Goal: Task Accomplishment & Management: Use online tool/utility

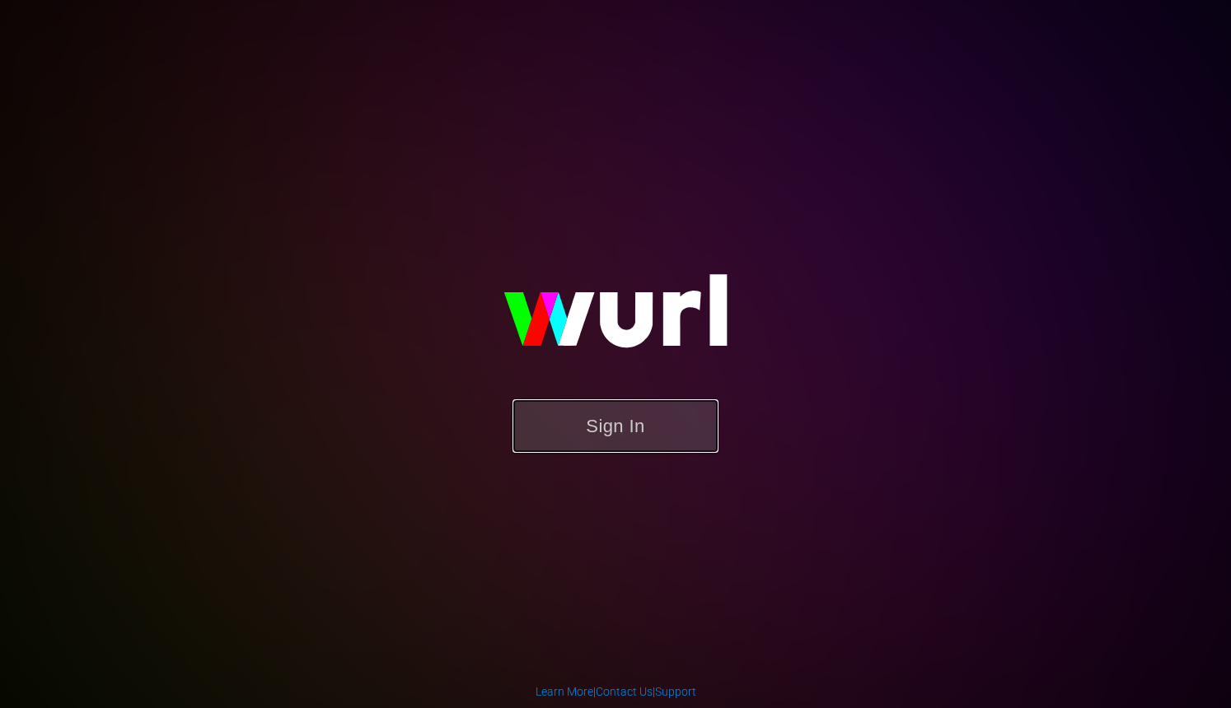
click at [558, 430] on button "Sign In" at bounding box center [615, 427] width 206 height 54
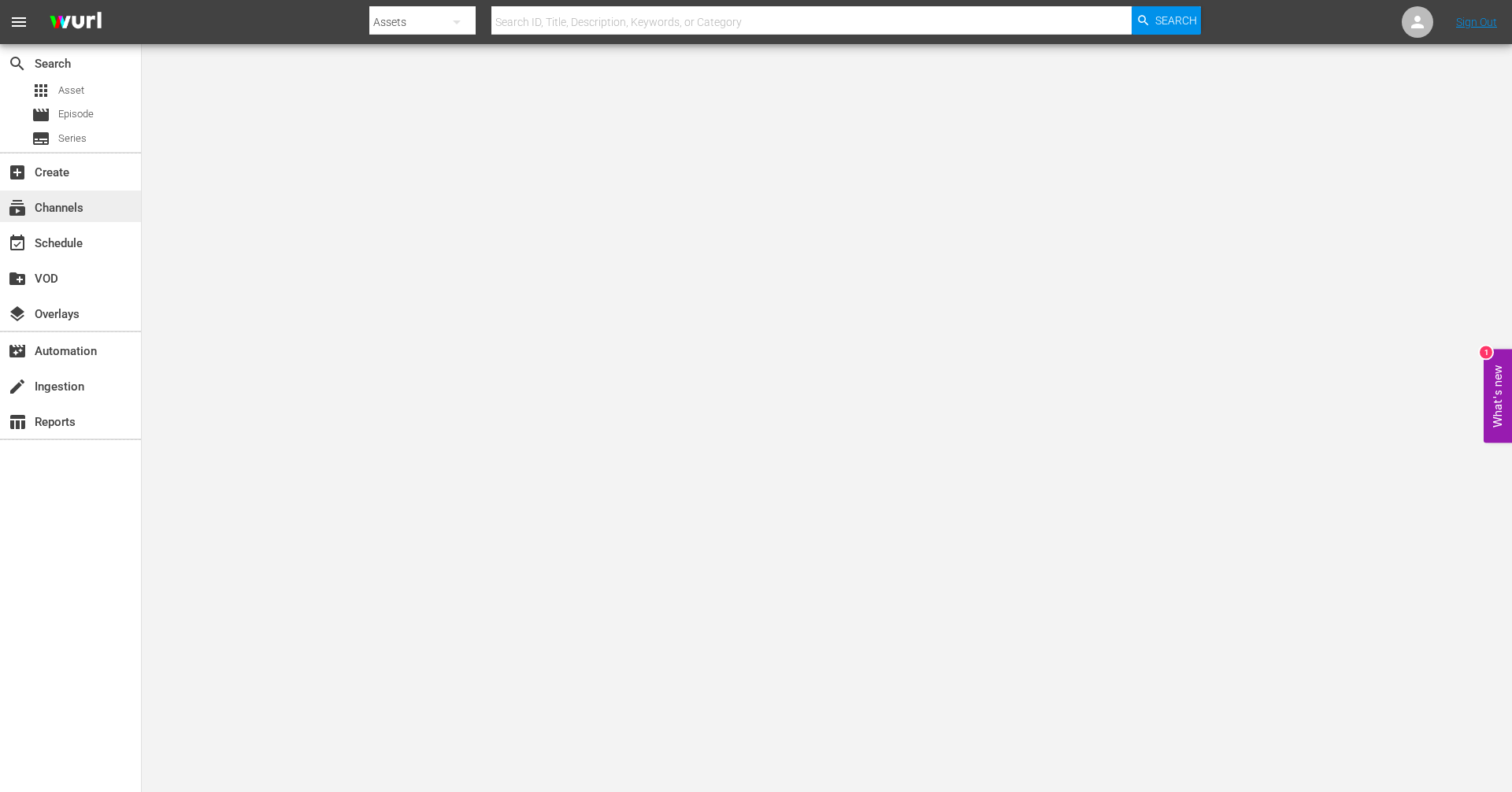
click at [71, 212] on div "subscriptions Channels" at bounding box center [44, 205] width 88 height 14
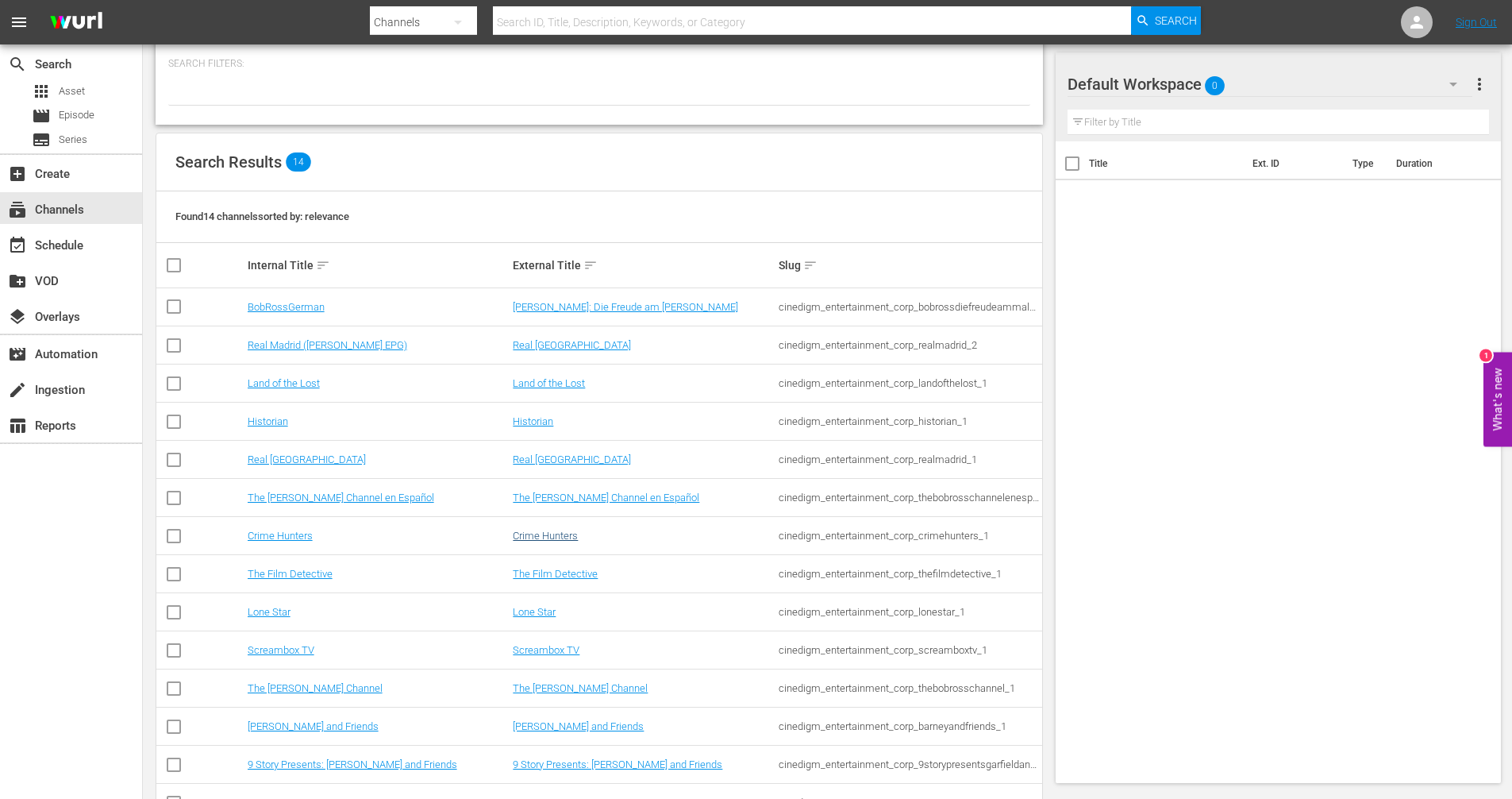
scroll to position [132, 0]
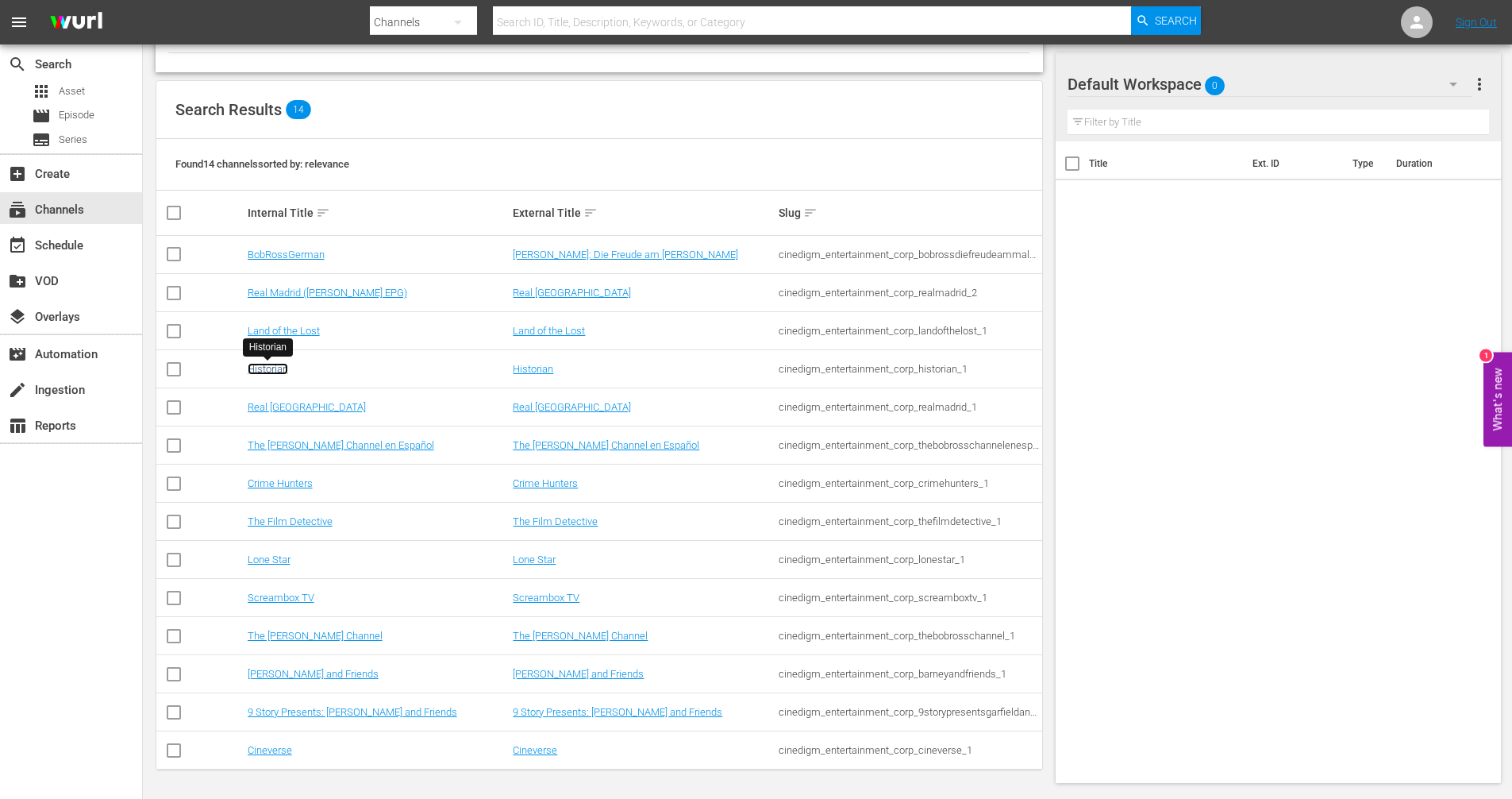
click at [257, 369] on link "Historian" at bounding box center [268, 368] width 40 height 12
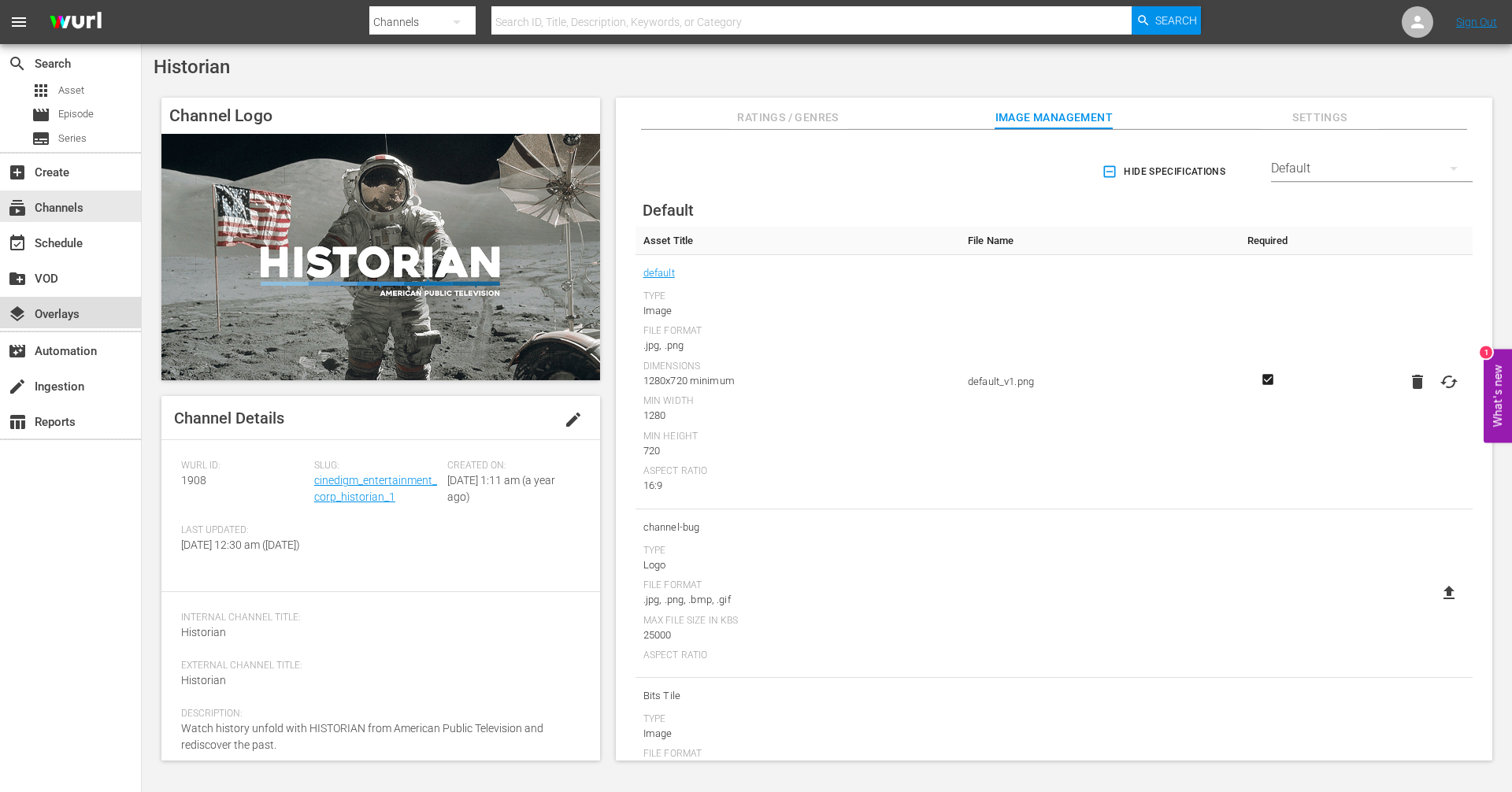
click at [78, 309] on div "layers Overlays" at bounding box center [44, 311] width 88 height 14
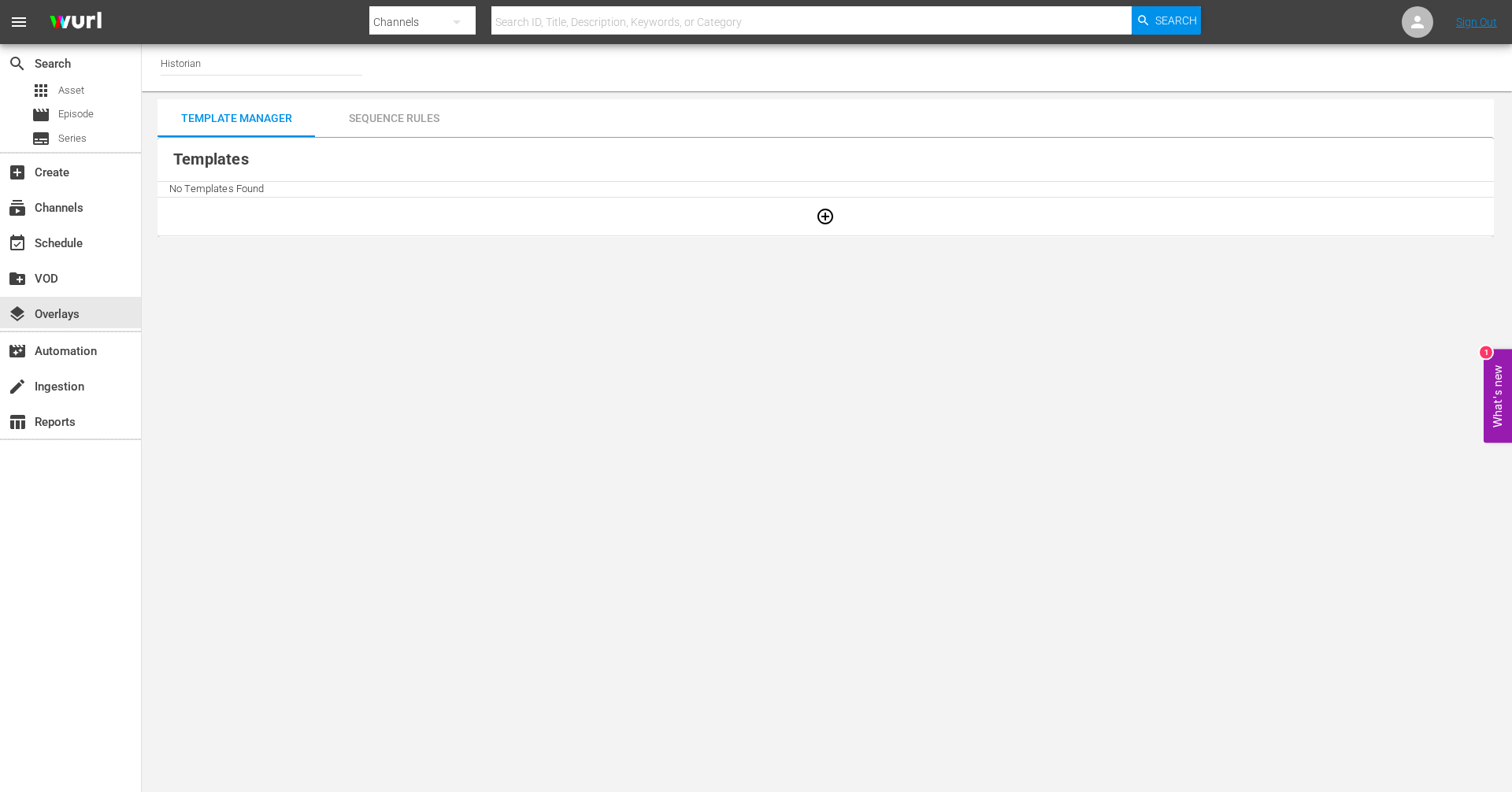
click at [383, 123] on div "Sequence Rules" at bounding box center [394, 118] width 158 height 38
click at [224, 105] on div "Template Manager" at bounding box center [236, 118] width 158 height 38
click at [391, 109] on div "Sequence Rules" at bounding box center [394, 118] width 158 height 38
click at [200, 128] on div "Template Manager" at bounding box center [236, 118] width 158 height 38
click at [825, 222] on icon "button" at bounding box center [825, 217] width 19 height 19
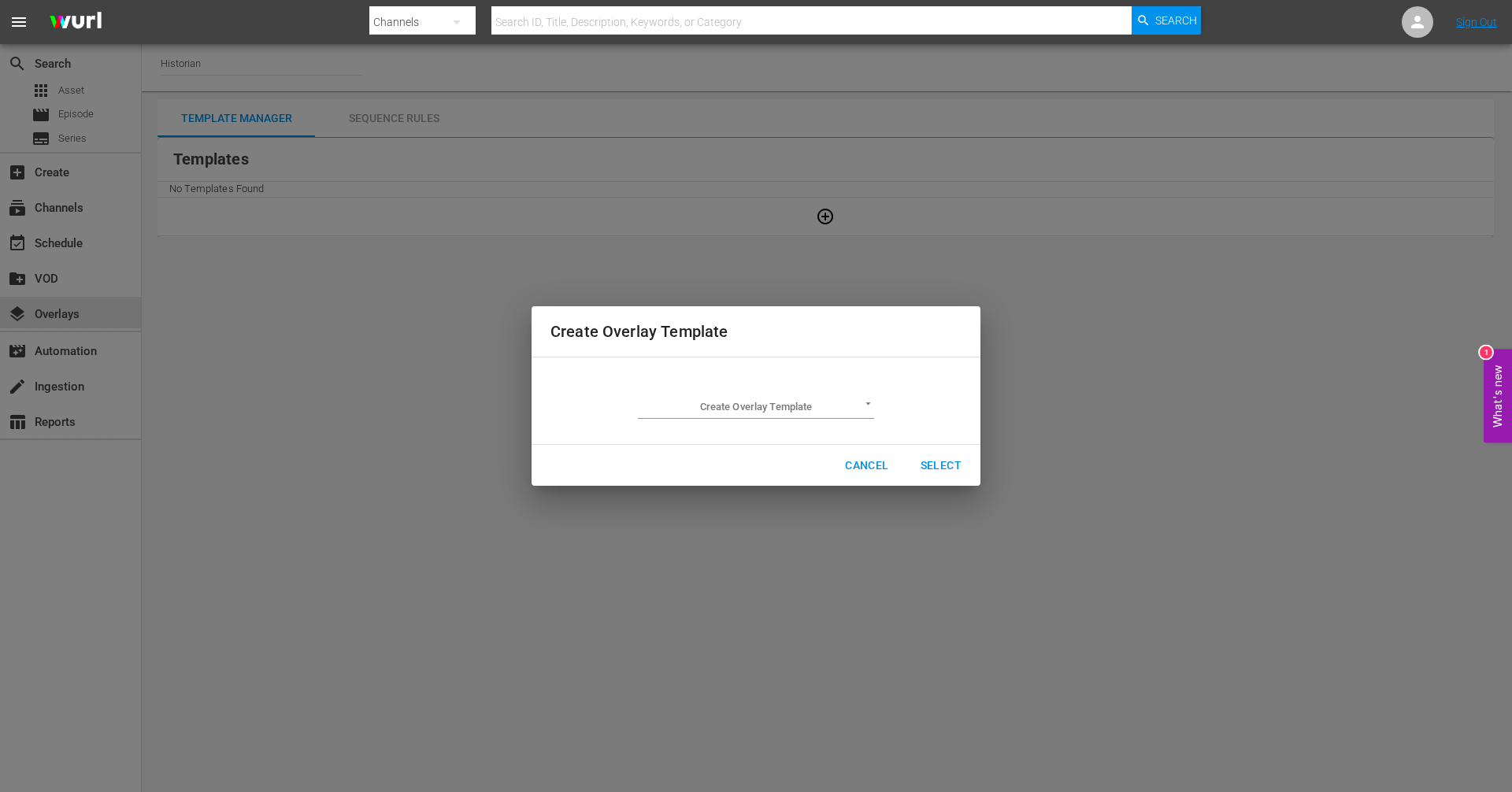
click at [351, 246] on div "Create Overlay Template Create Overlay Template ​ Cancel Select" at bounding box center [756, 396] width 1493 height 773
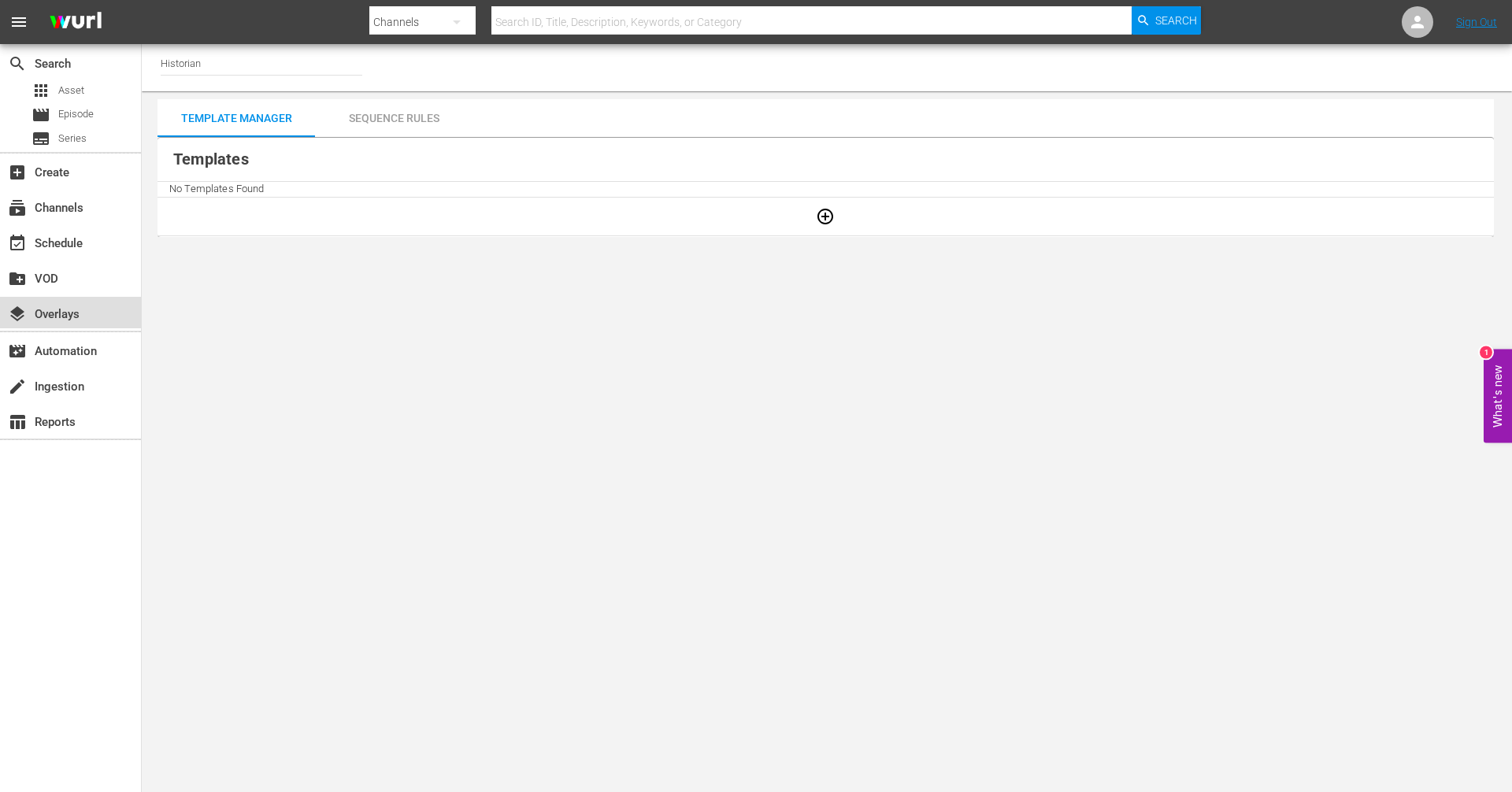
click at [40, 308] on div "layers Overlays" at bounding box center [44, 311] width 88 height 14
click at [819, 220] on icon "button" at bounding box center [825, 216] width 15 height 15
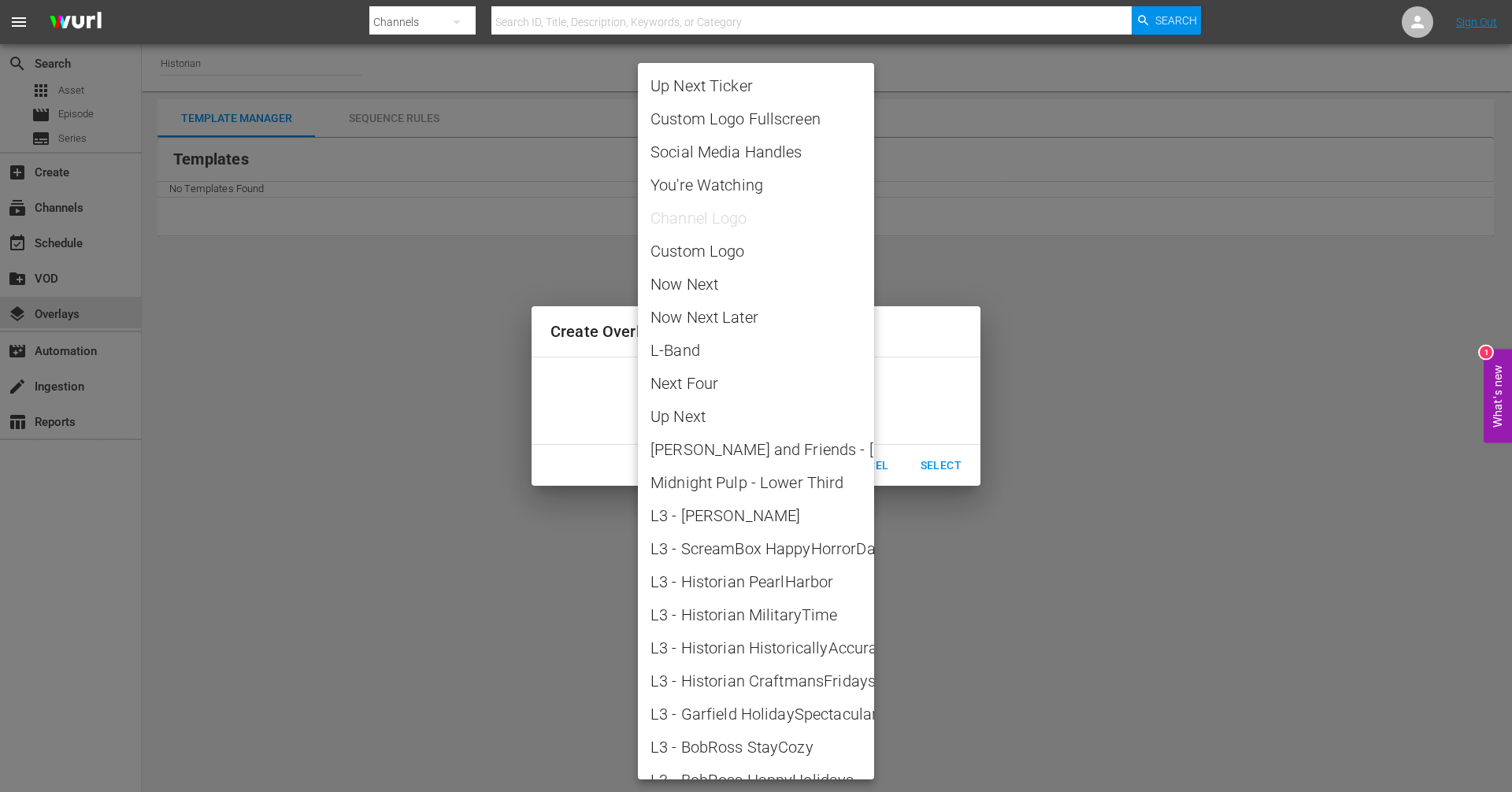
click at [859, 404] on body "menu Search By Channels Search ID, Title, Description, Keywords, or Category Se…" at bounding box center [756, 396] width 1512 height 792
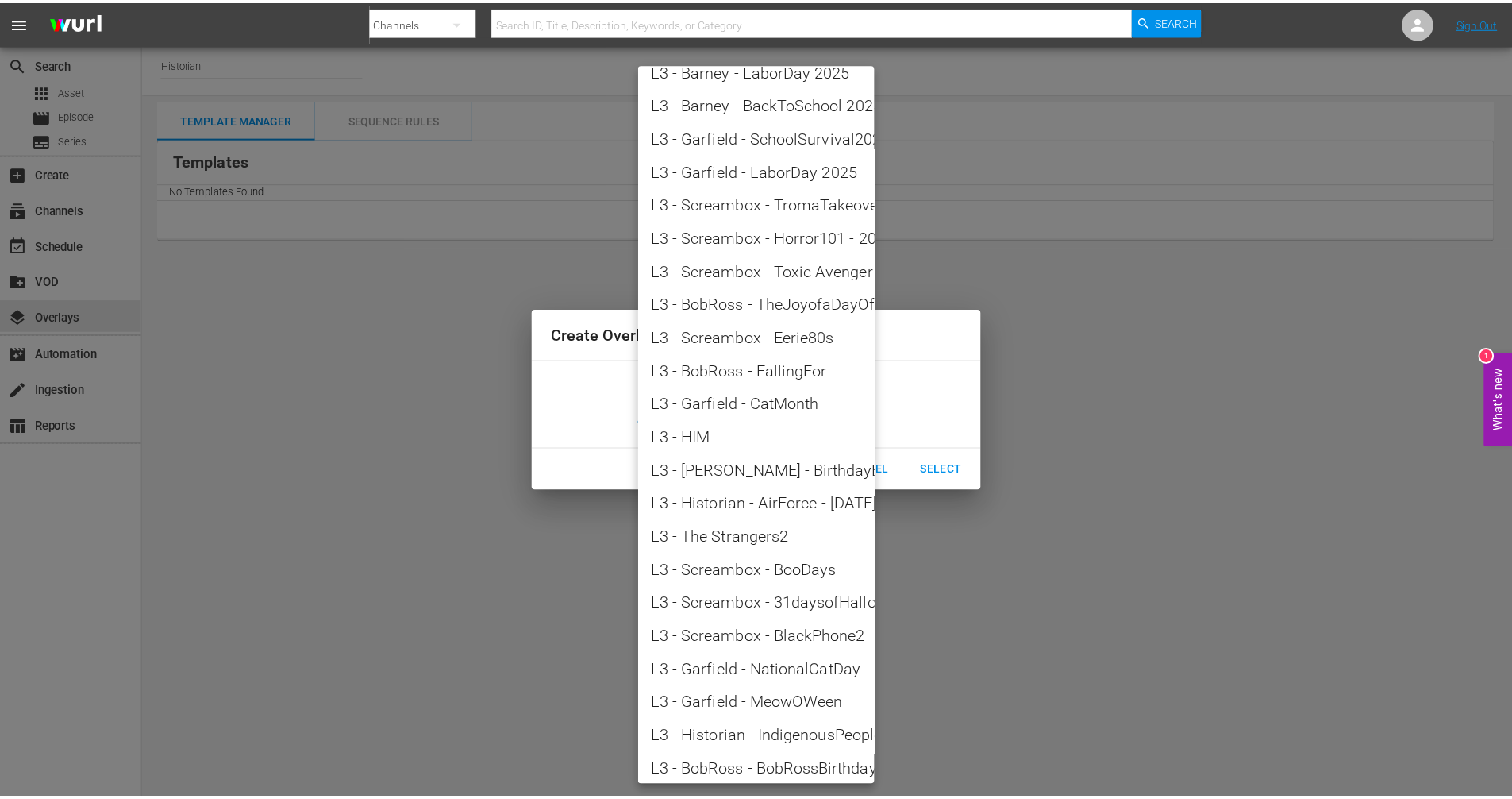
scroll to position [1991, 0]
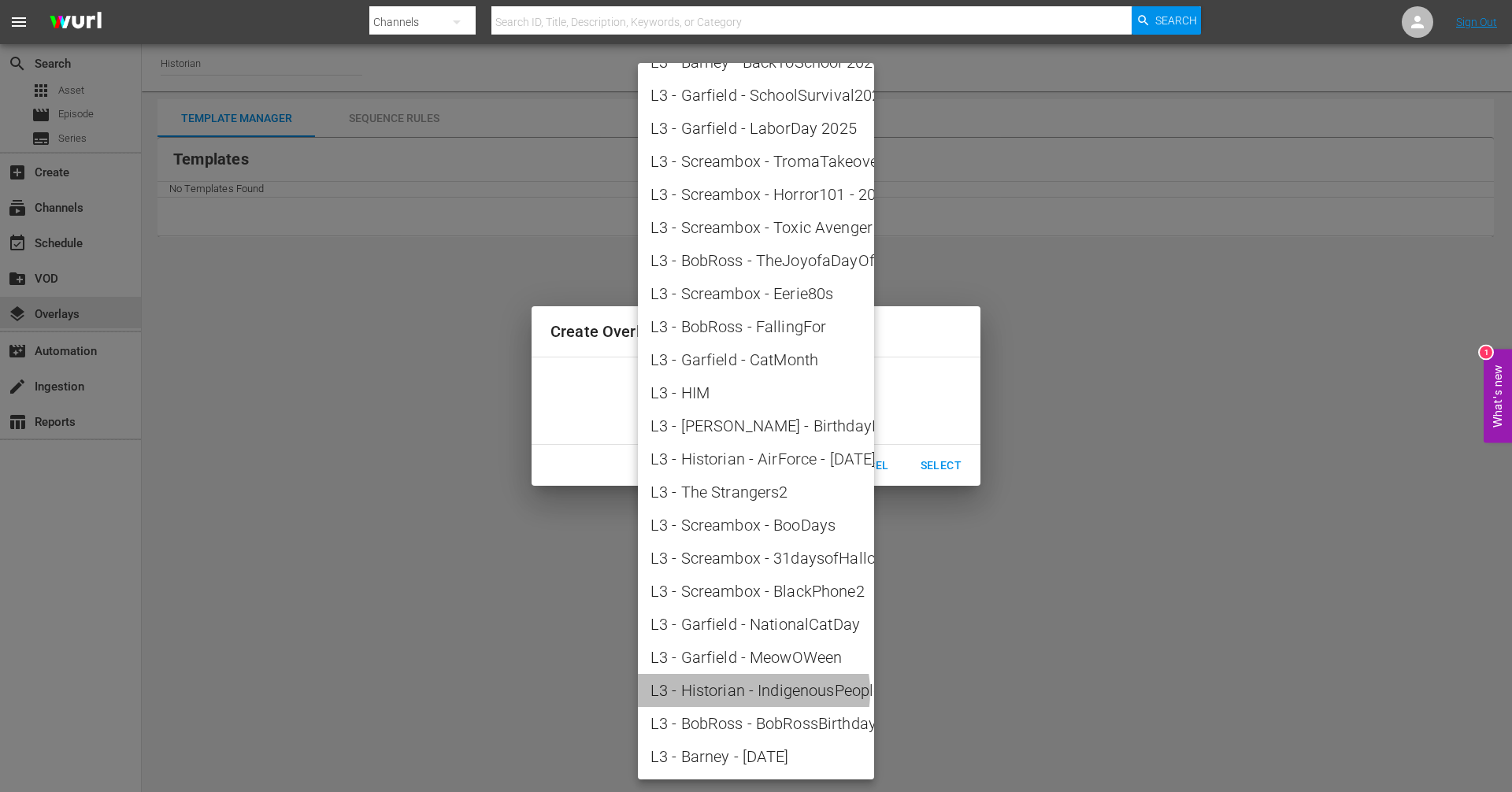
click at [753, 692] on span "L3 - Historian - IndigenousPeoplesDay" at bounding box center [755, 690] width 211 height 24
type input "L3 - Historian - IndigenousPeoplesDay"
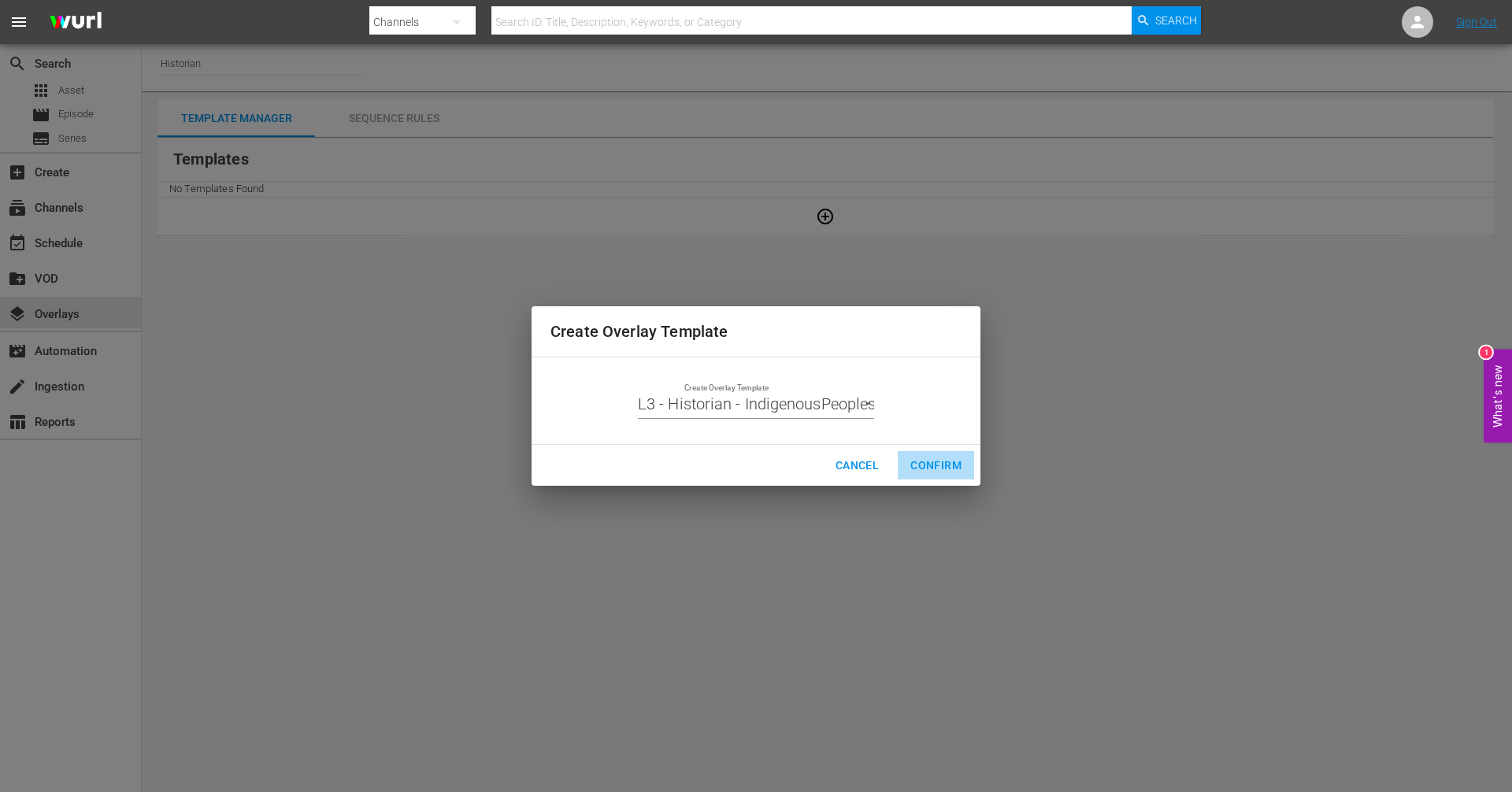
click at [939, 458] on span "Confirm" at bounding box center [936, 465] width 52 height 20
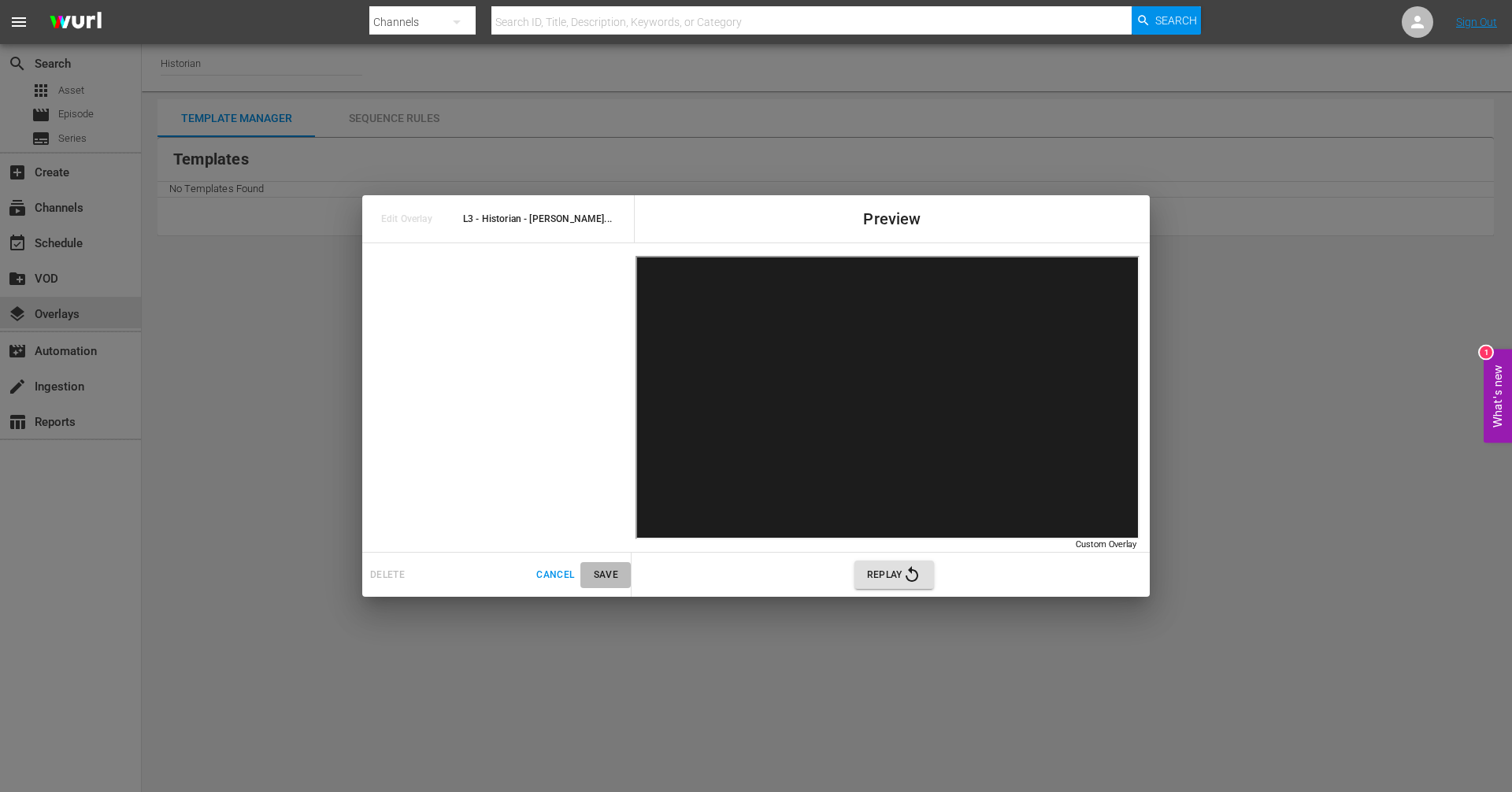
click at [609, 578] on span "Save" at bounding box center [606, 574] width 38 height 16
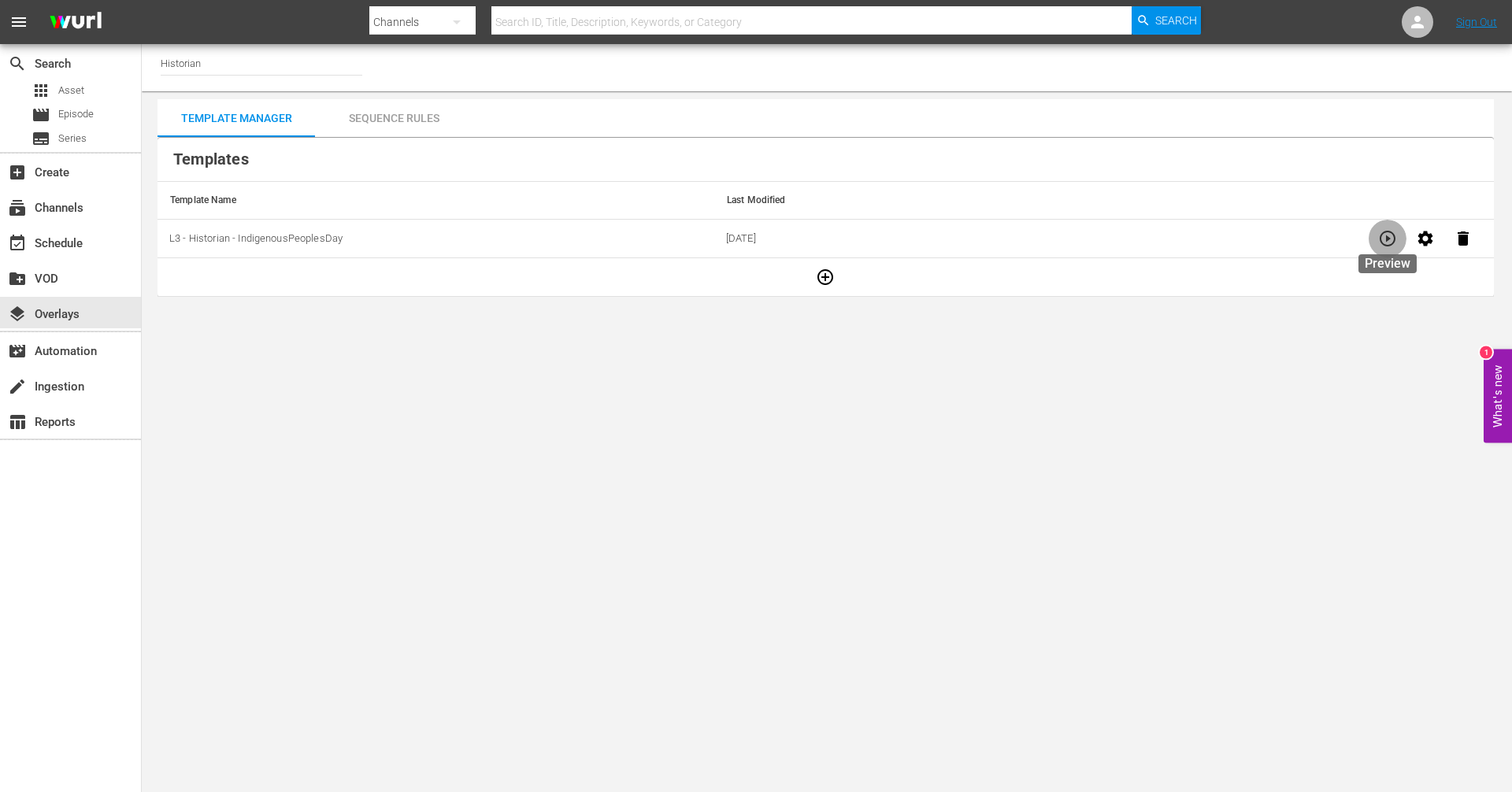
click at [1385, 241] on icon "button" at bounding box center [1388, 239] width 19 height 19
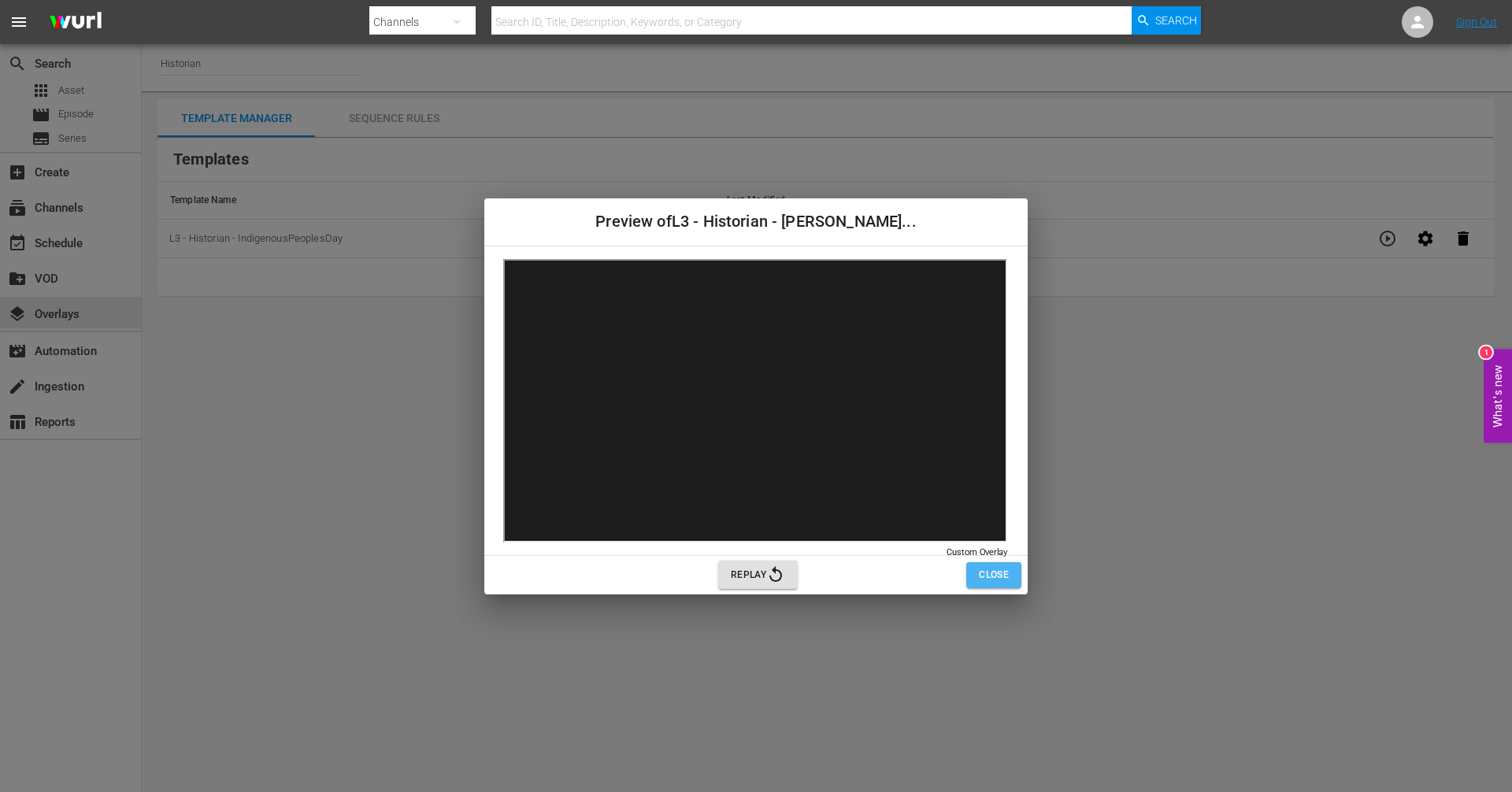
click at [989, 574] on span "Close" at bounding box center [993, 574] width 30 height 16
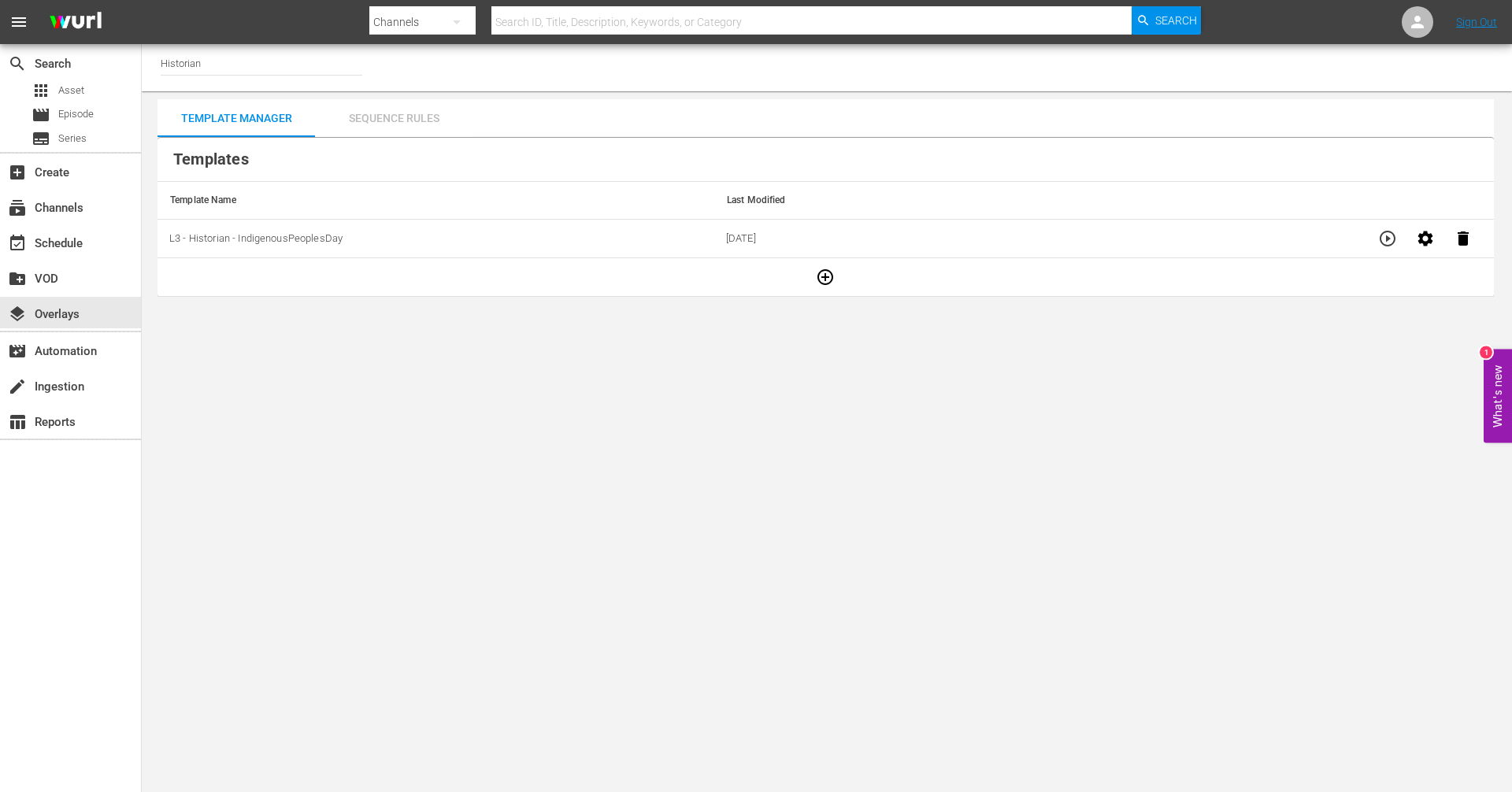
click at [421, 119] on div "Sequence Rules" at bounding box center [394, 118] width 158 height 38
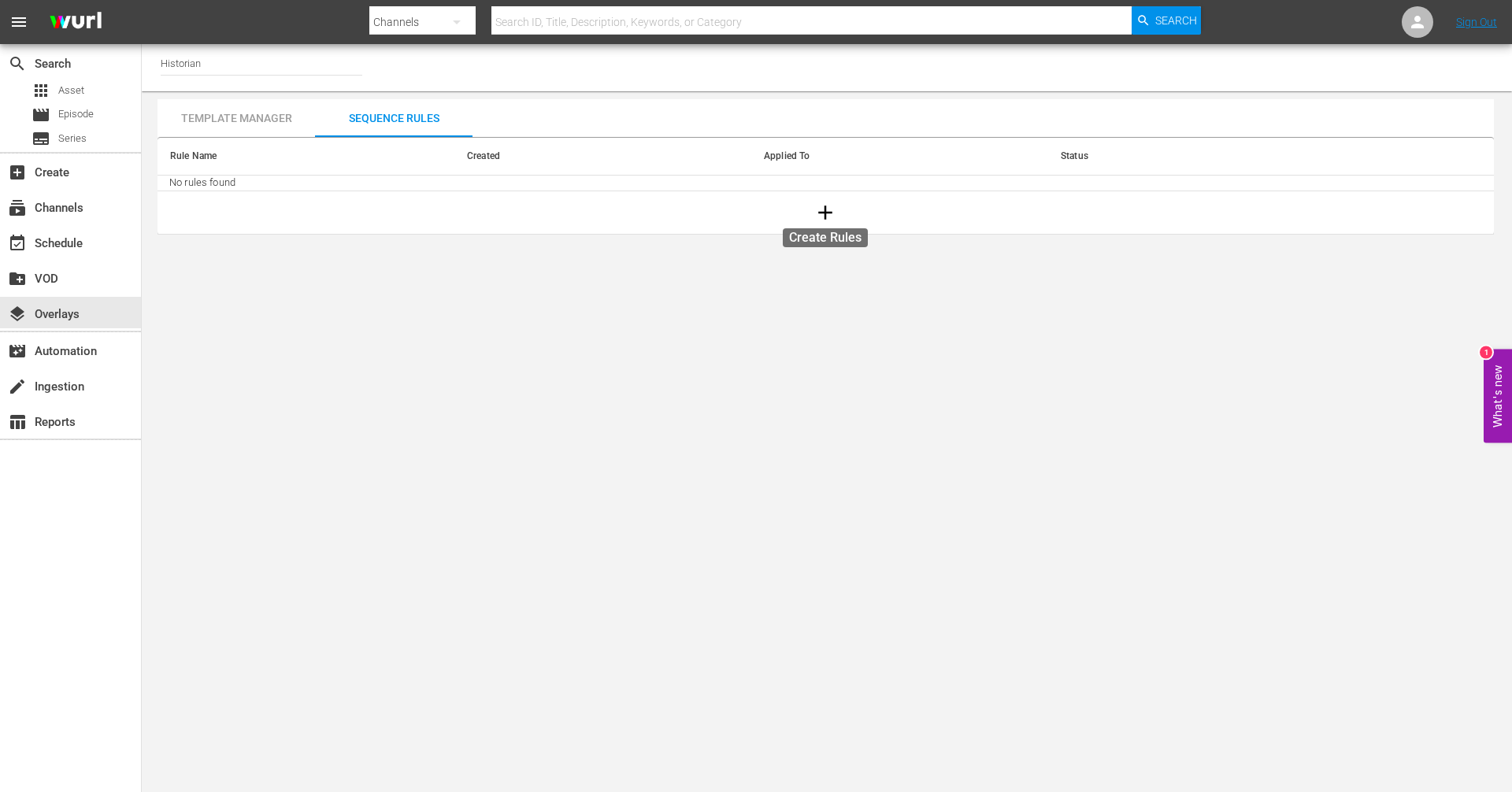
click at [829, 214] on icon "button" at bounding box center [825, 212] width 24 height 24
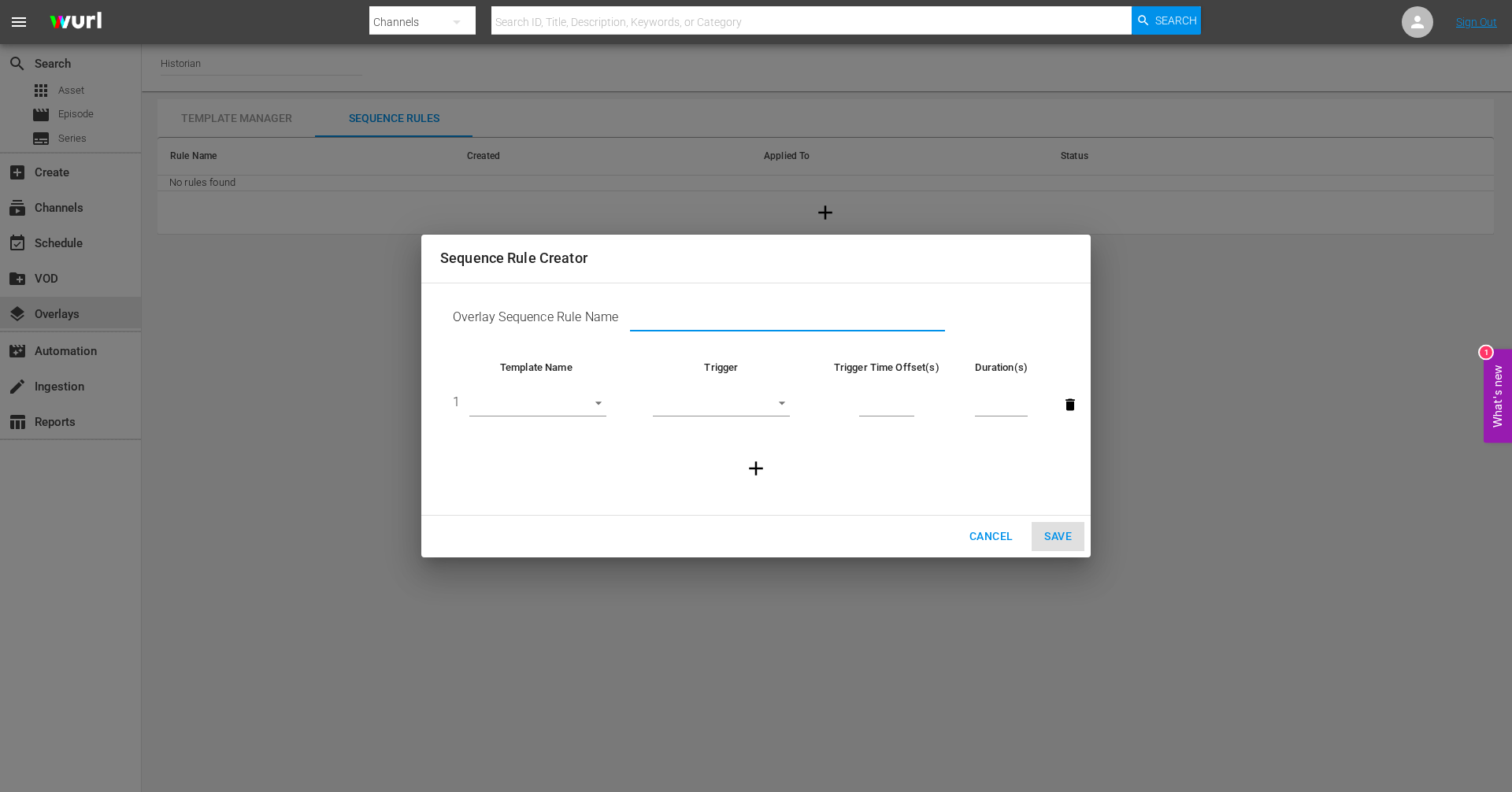
click at [656, 315] on input "text" at bounding box center [788, 320] width 315 height 24
paste input "Indigenous Peoples' Day"
type input "Indigenous Peoples' Day"
click at [592, 402] on body "menu Search By Channels Search ID, Title, Description, Keywords, or Category Se…" at bounding box center [756, 396] width 1512 height 792
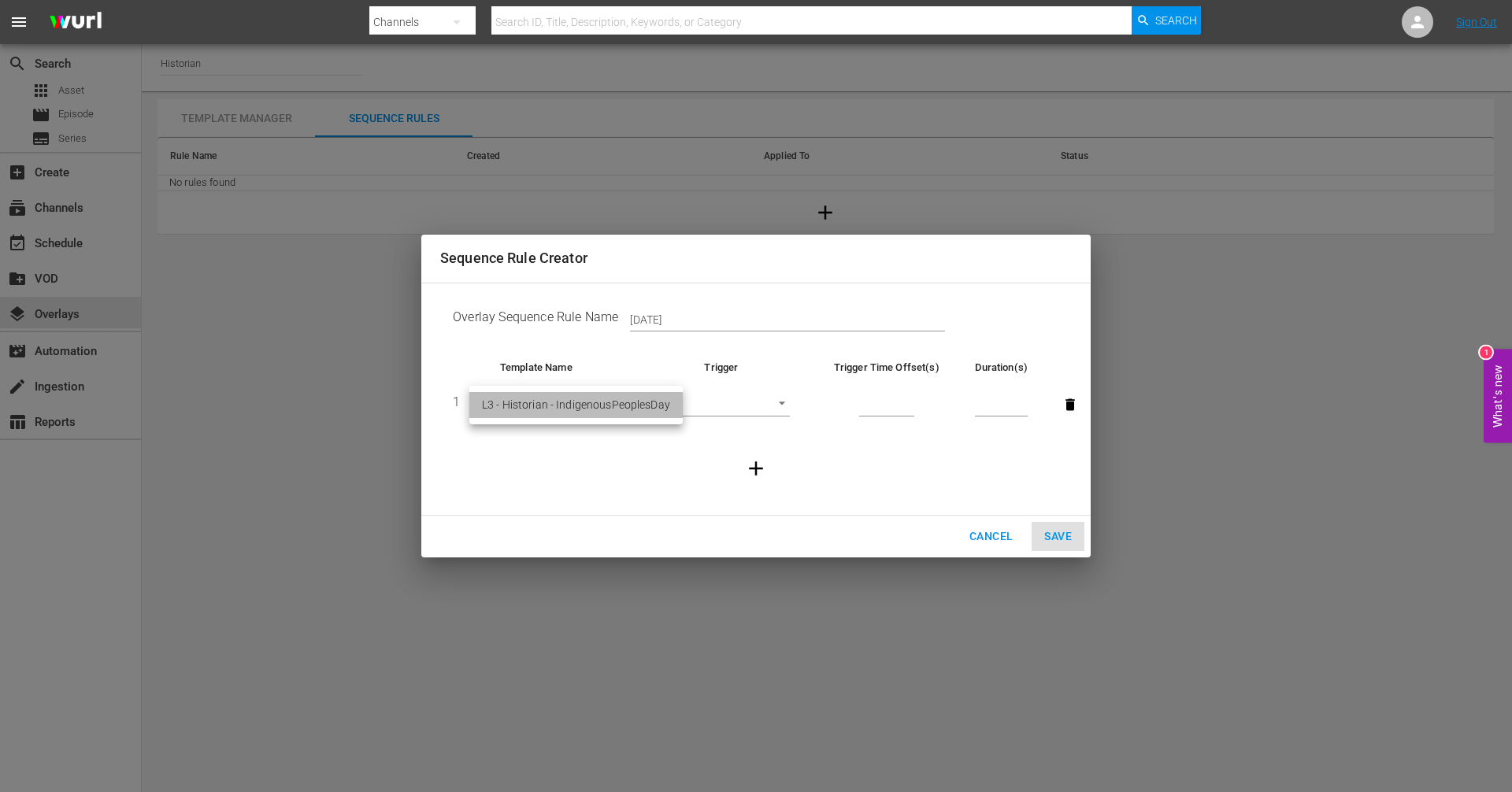
click at [592, 402] on li "L3 - Historian - IndigenousPeoplesDay" at bounding box center [575, 404] width 213 height 26
type input "30806"
click at [783, 404] on body "menu Search By Channels Search ID, Title, Description, Keywords, or Category Se…" at bounding box center [756, 396] width 1512 height 792
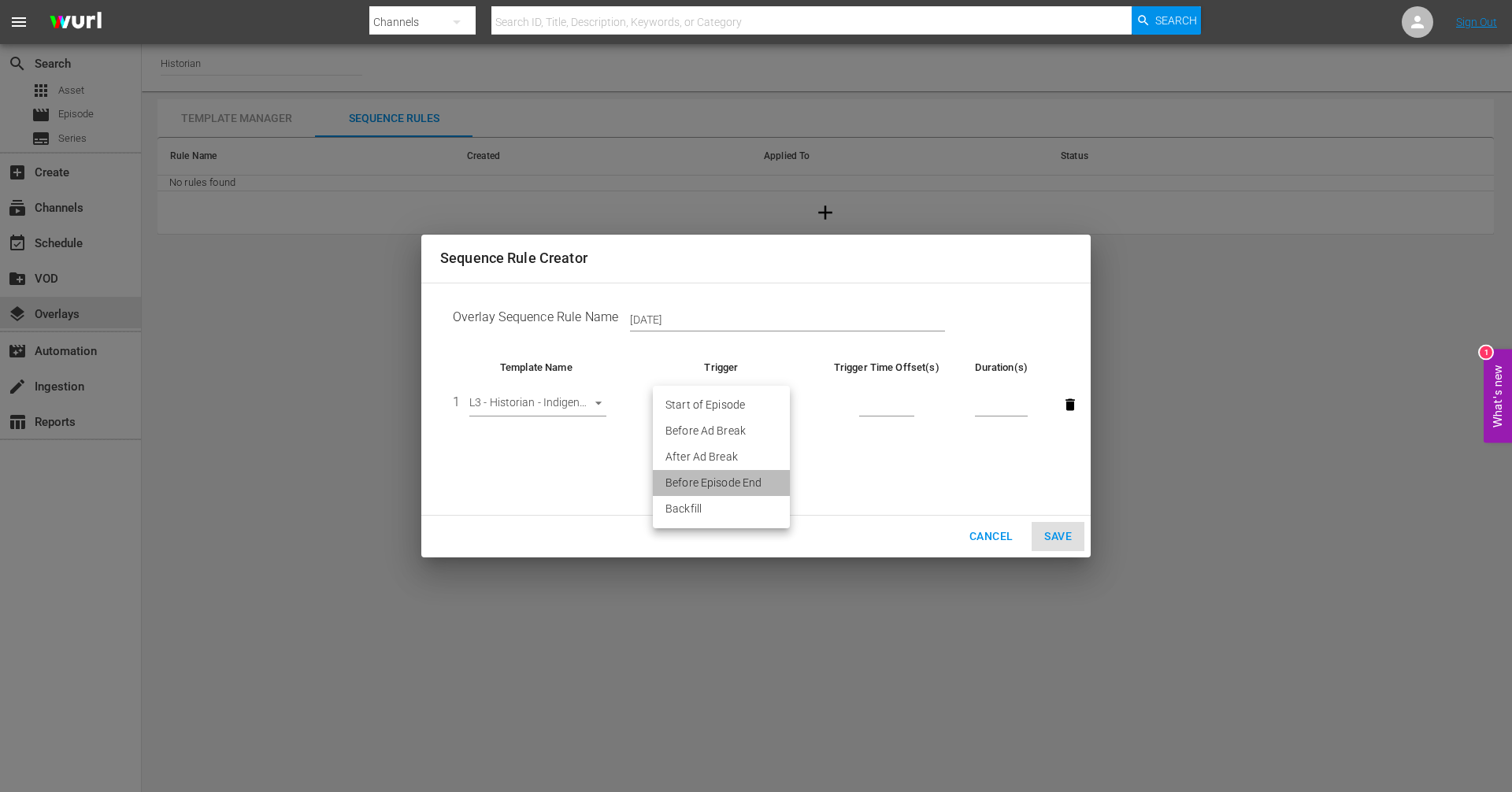
click at [745, 482] on li "Before Episode End" at bounding box center [721, 482] width 137 height 26
type input "END_OF_EPISODE"
click at [869, 410] on input "number" at bounding box center [887, 405] width 55 height 24
type input "60"
click at [983, 411] on input "number" at bounding box center [1001, 405] width 53 height 24
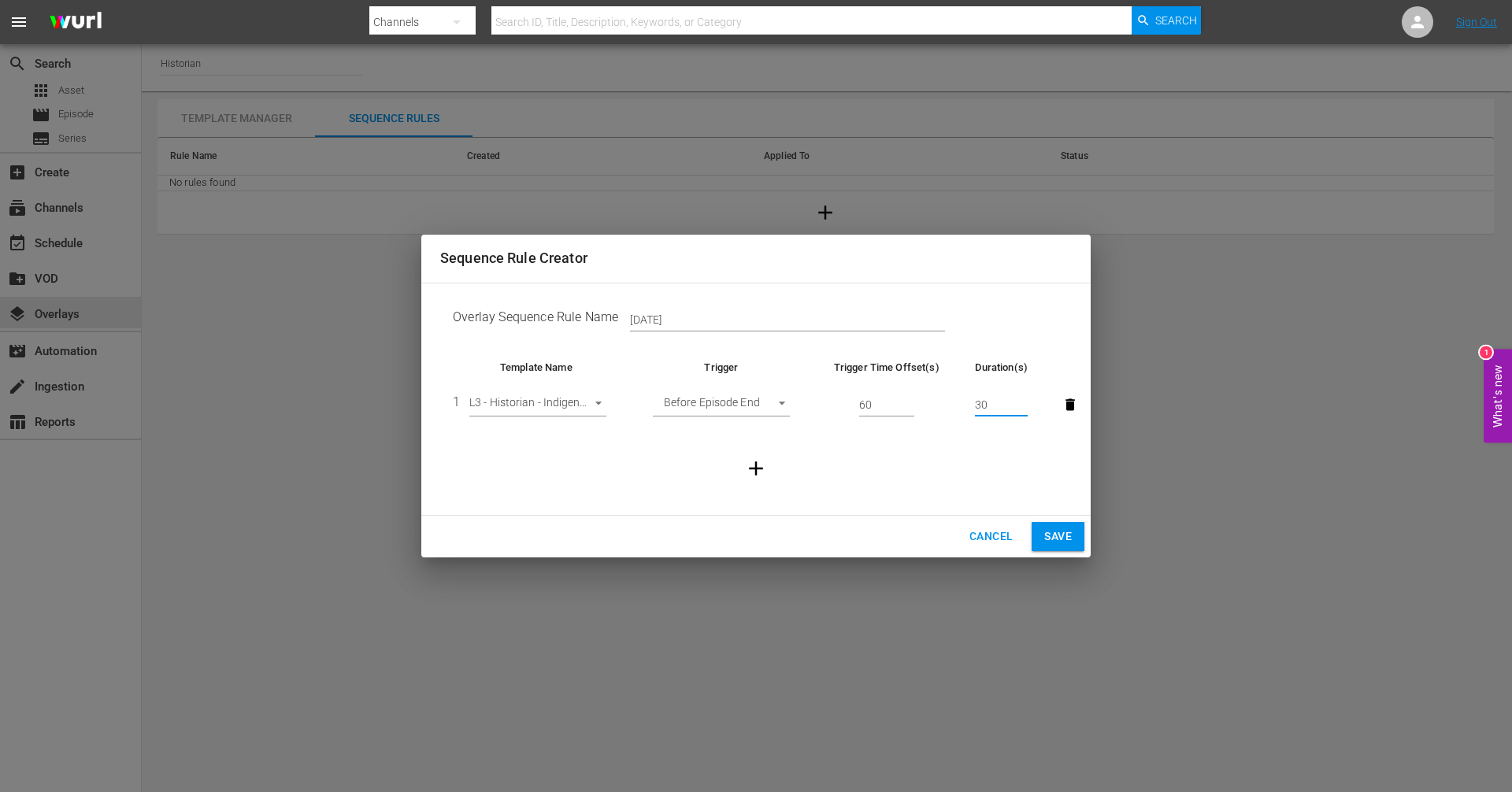
type input "30"
click at [1064, 525] on button "Save" at bounding box center [1057, 536] width 53 height 29
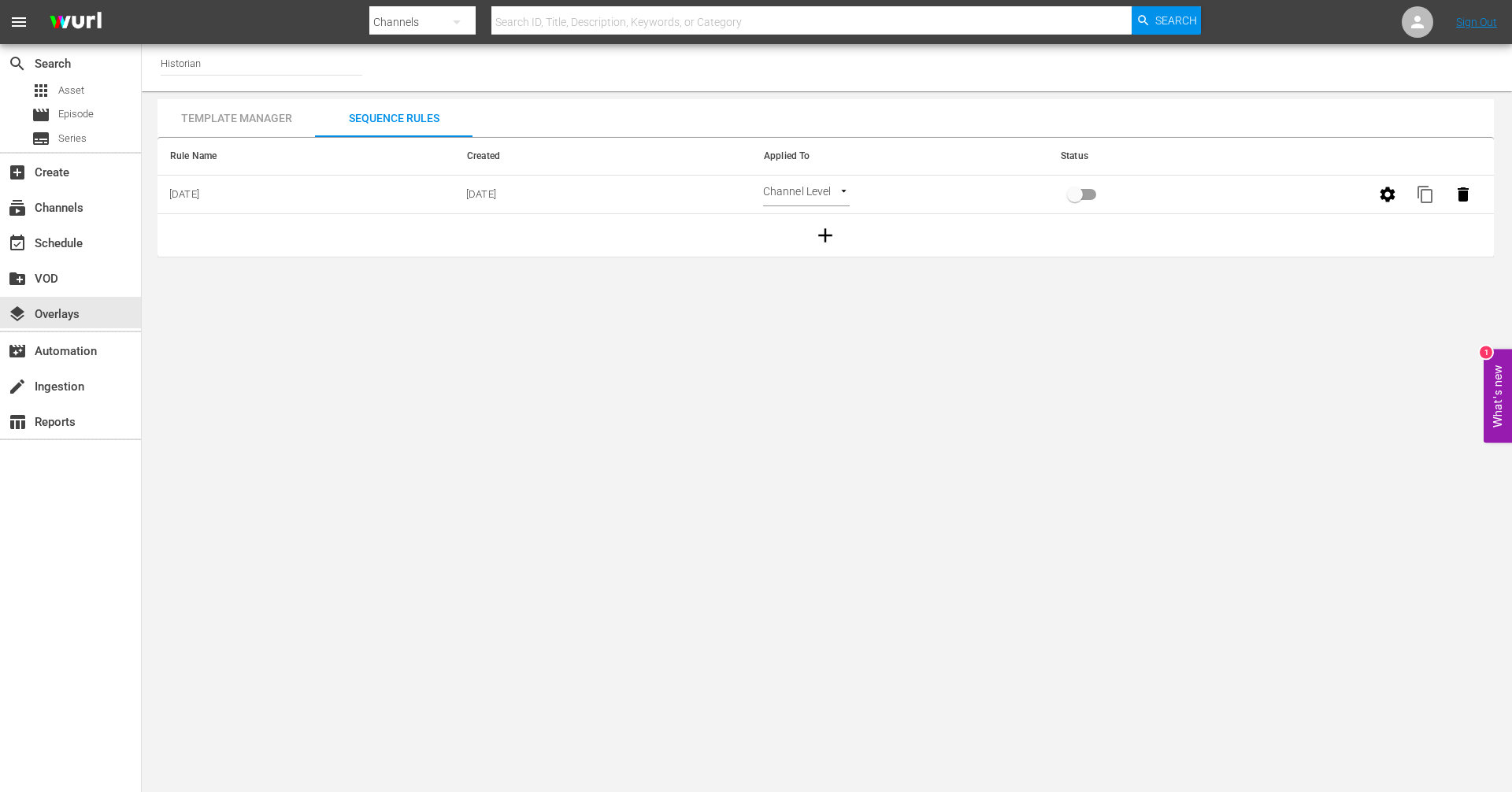
click at [842, 191] on body "menu Search By Channels Search ID, Title, Description, Keywords, or Category Se…" at bounding box center [756, 396] width 1512 height 792
click at [819, 219] on li "Select Date" at bounding box center [810, 220] width 94 height 26
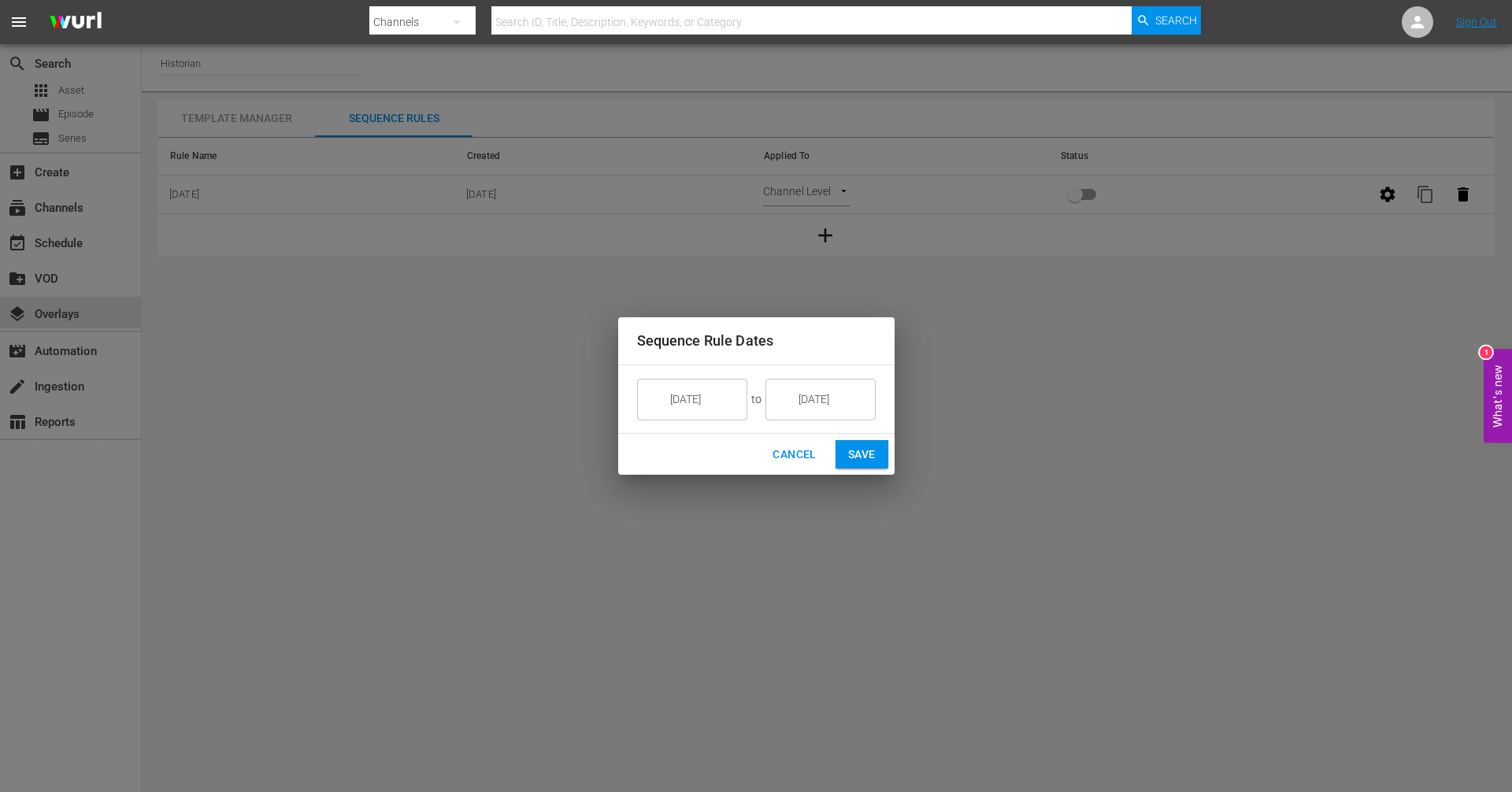
click at [730, 414] on input "10/15/25" at bounding box center [703, 398] width 88 height 42
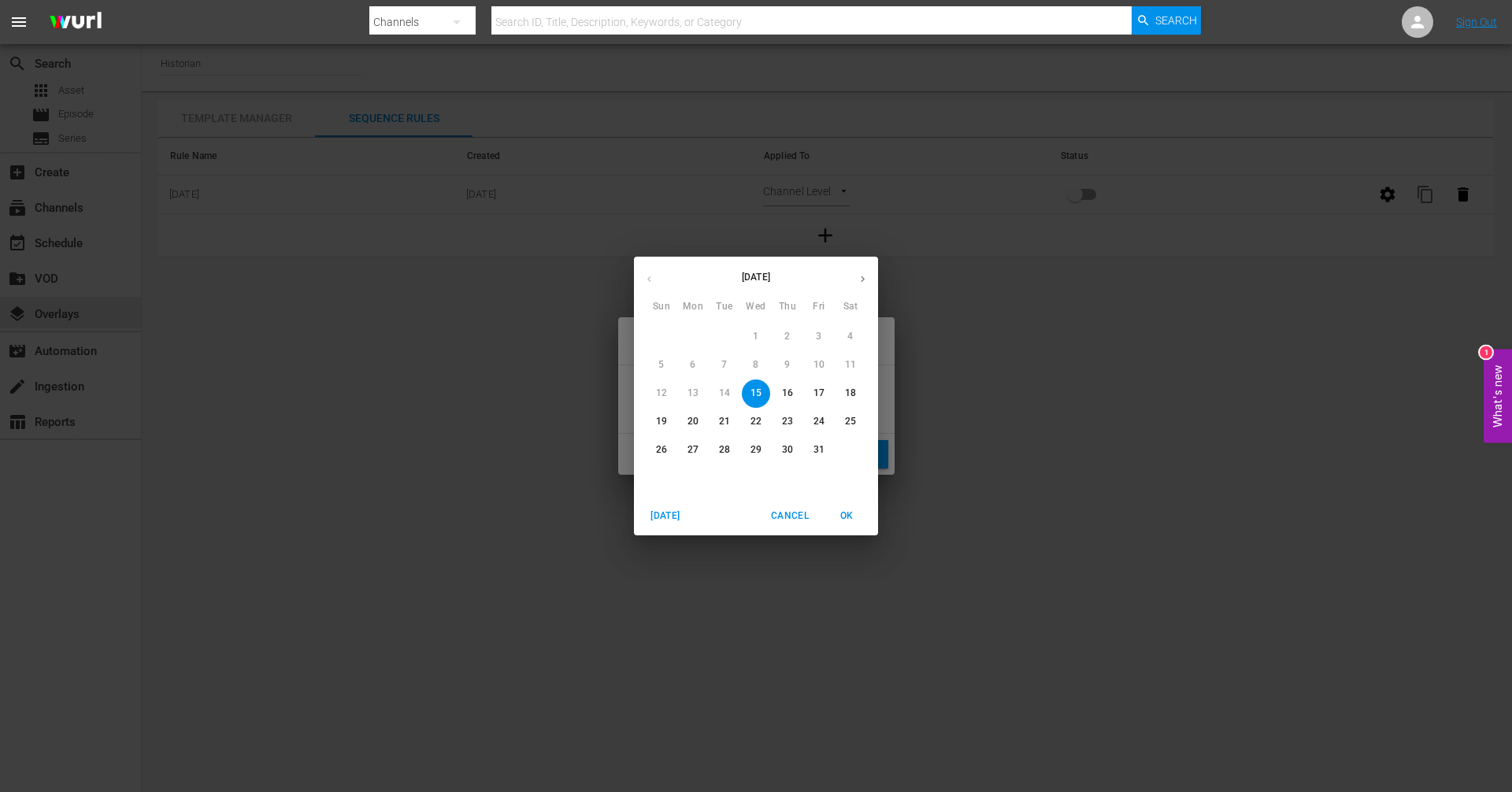
click at [766, 396] on span "15" at bounding box center [756, 393] width 29 height 13
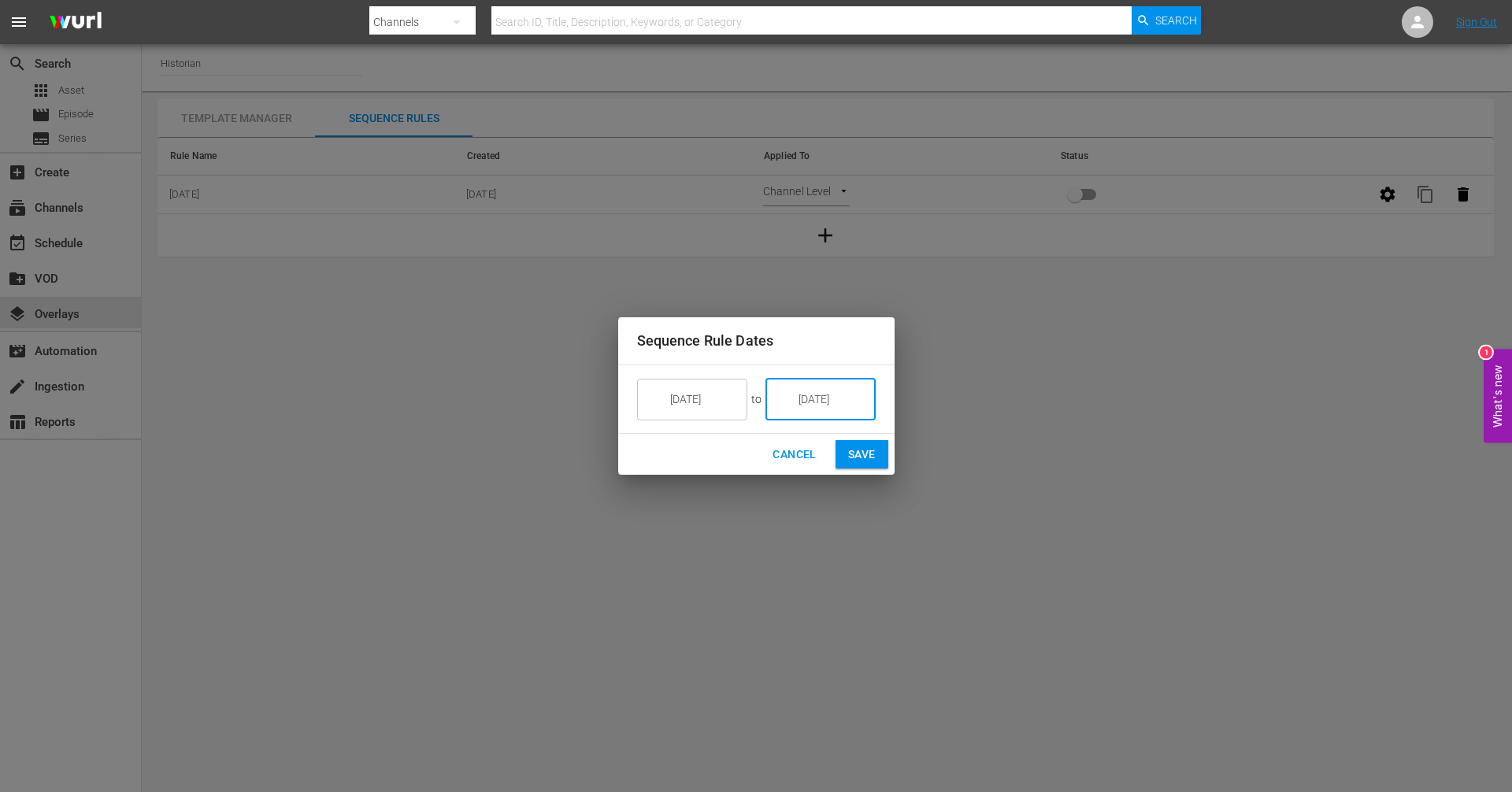
click at [820, 409] on input "10/15/25" at bounding box center [832, 398] width 88 height 42
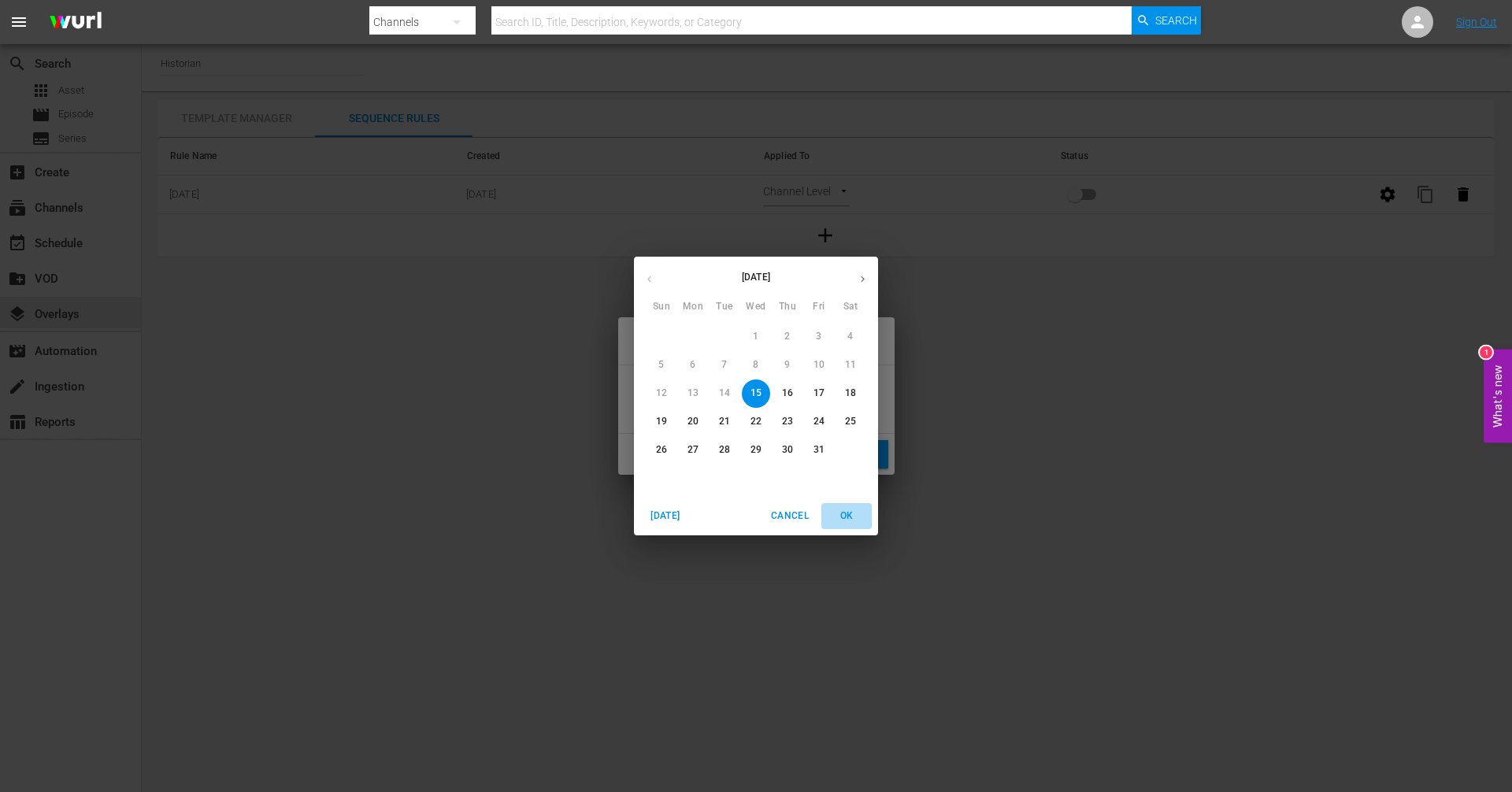
click at [847, 511] on span "OK" at bounding box center [847, 515] width 38 height 16
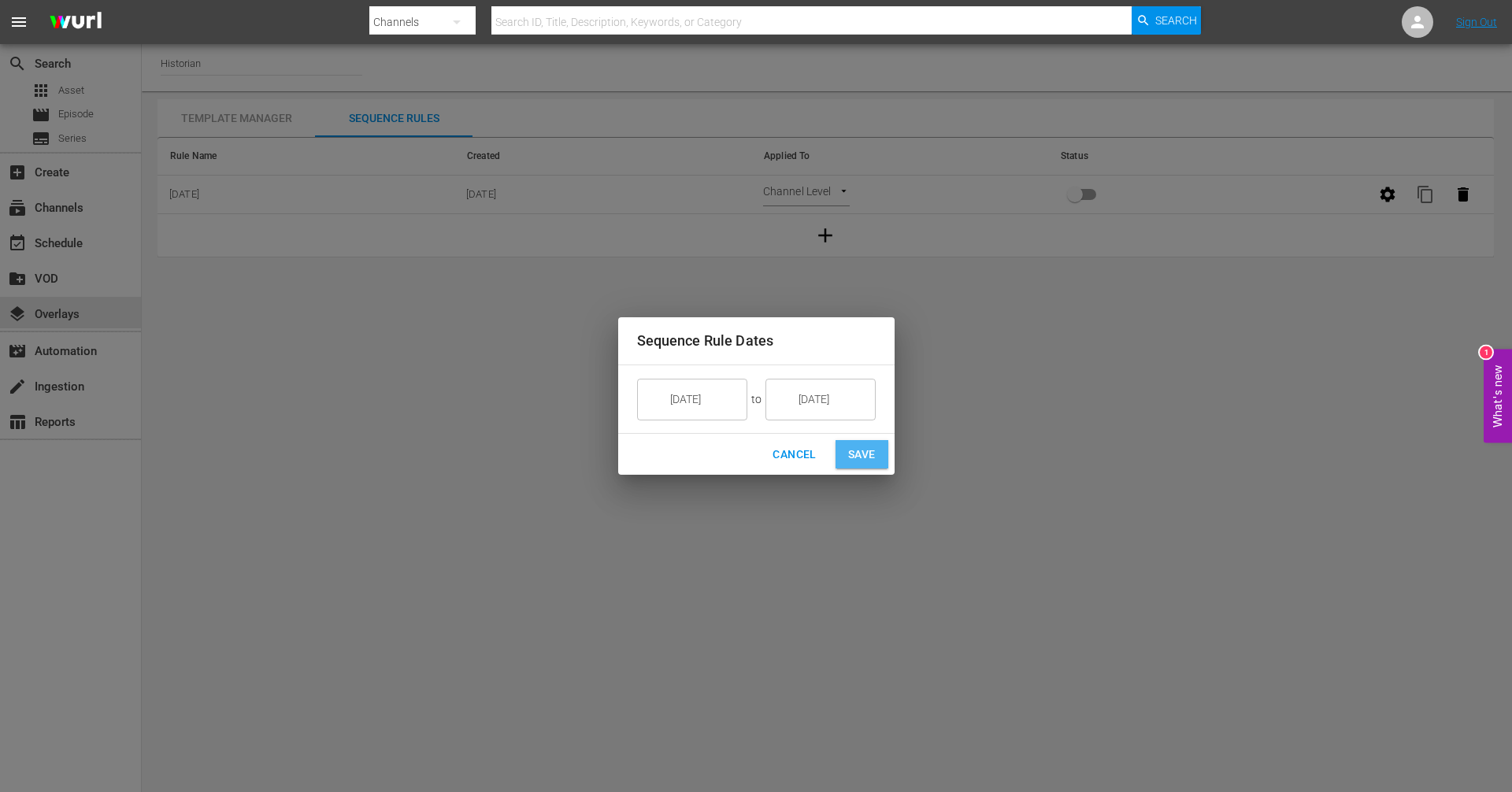
click at [852, 450] on span "Save" at bounding box center [861, 454] width 28 height 20
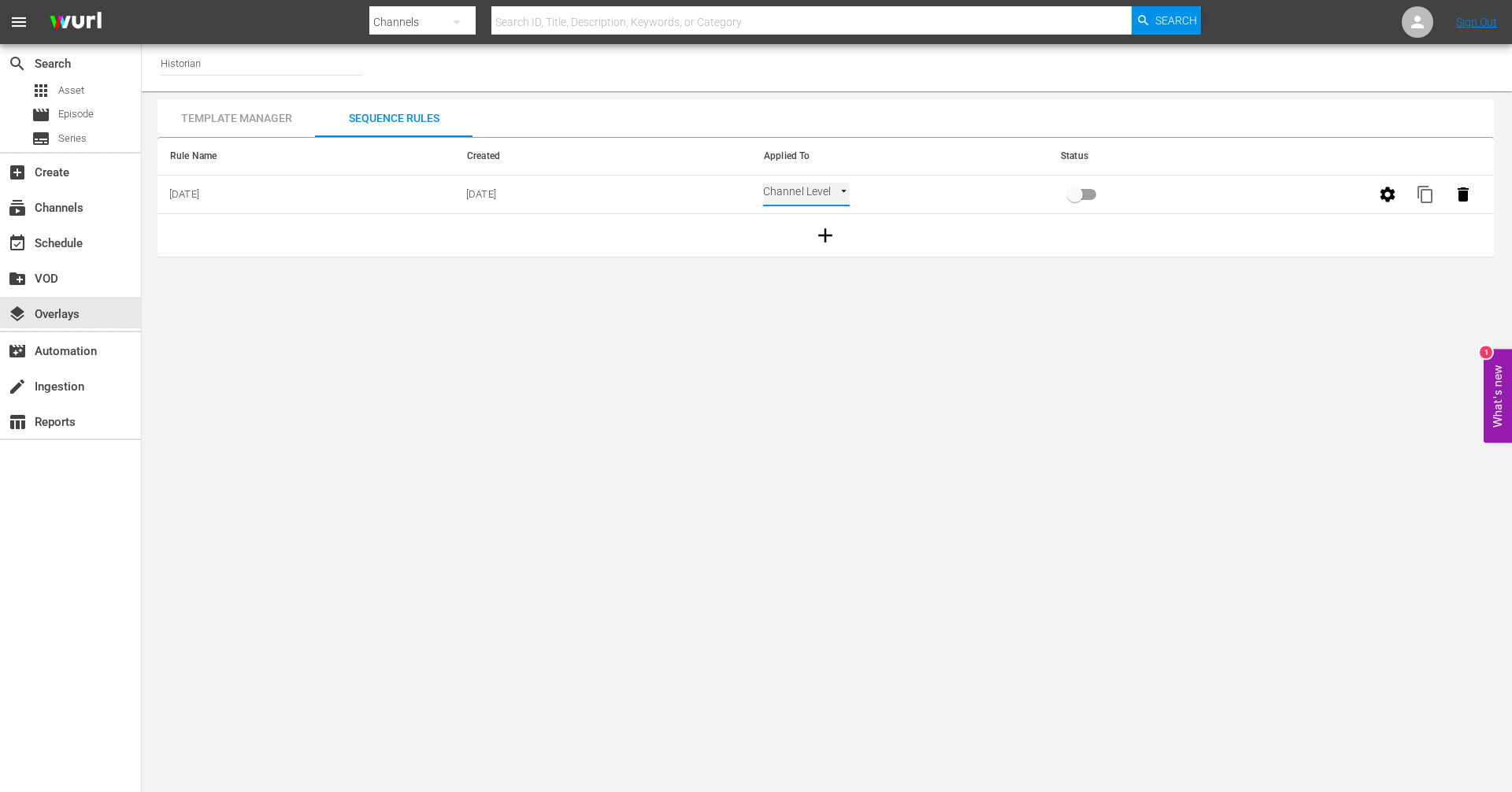
type input "SELECT_DATE"
click at [1076, 200] on input "primary checkbox" at bounding box center [1075, 197] width 90 height 30
checkbox input "true"
click at [273, 118] on div "Template Manager" at bounding box center [236, 118] width 158 height 38
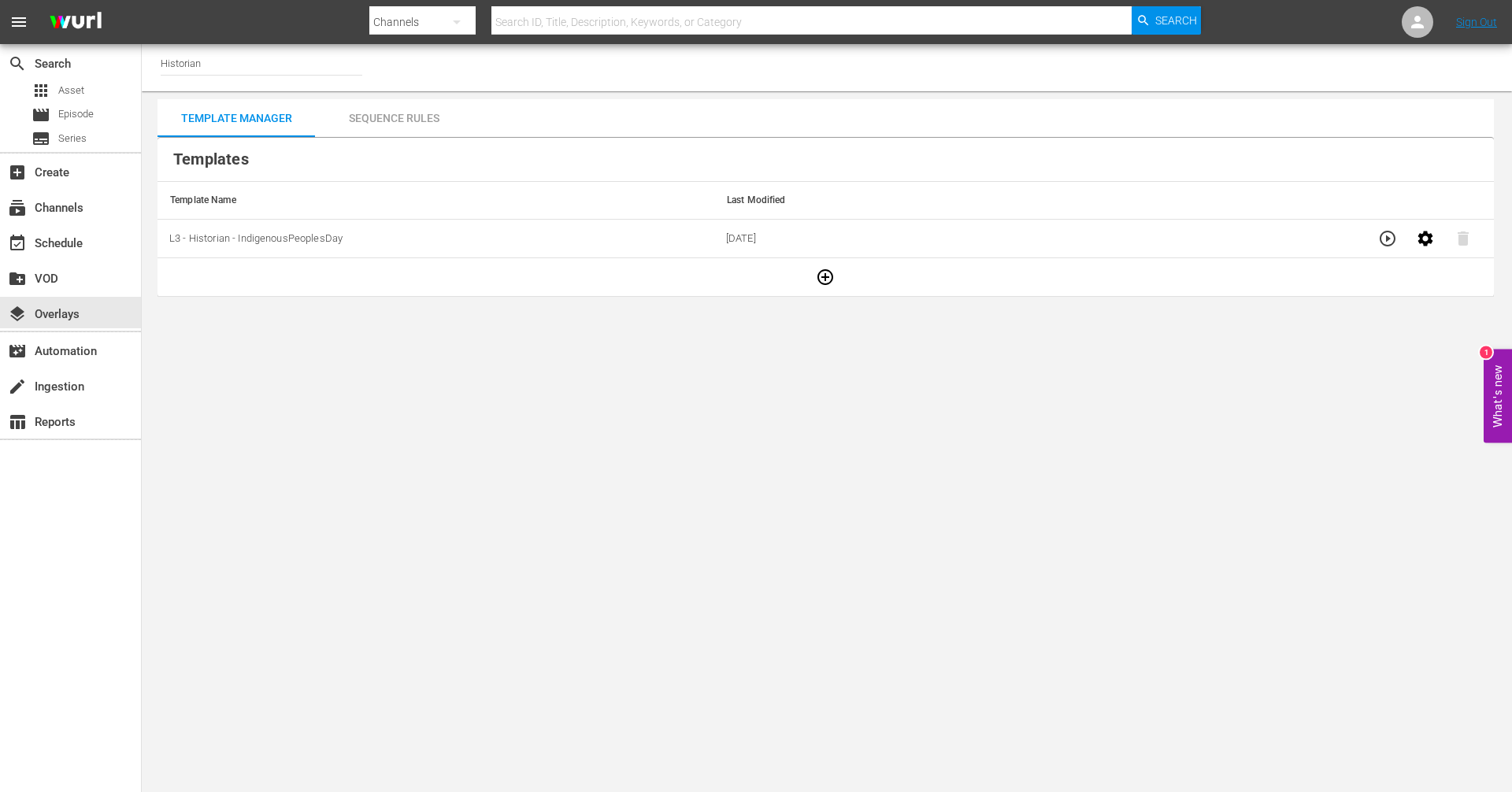
click at [365, 115] on div "Sequence Rules" at bounding box center [394, 118] width 158 height 38
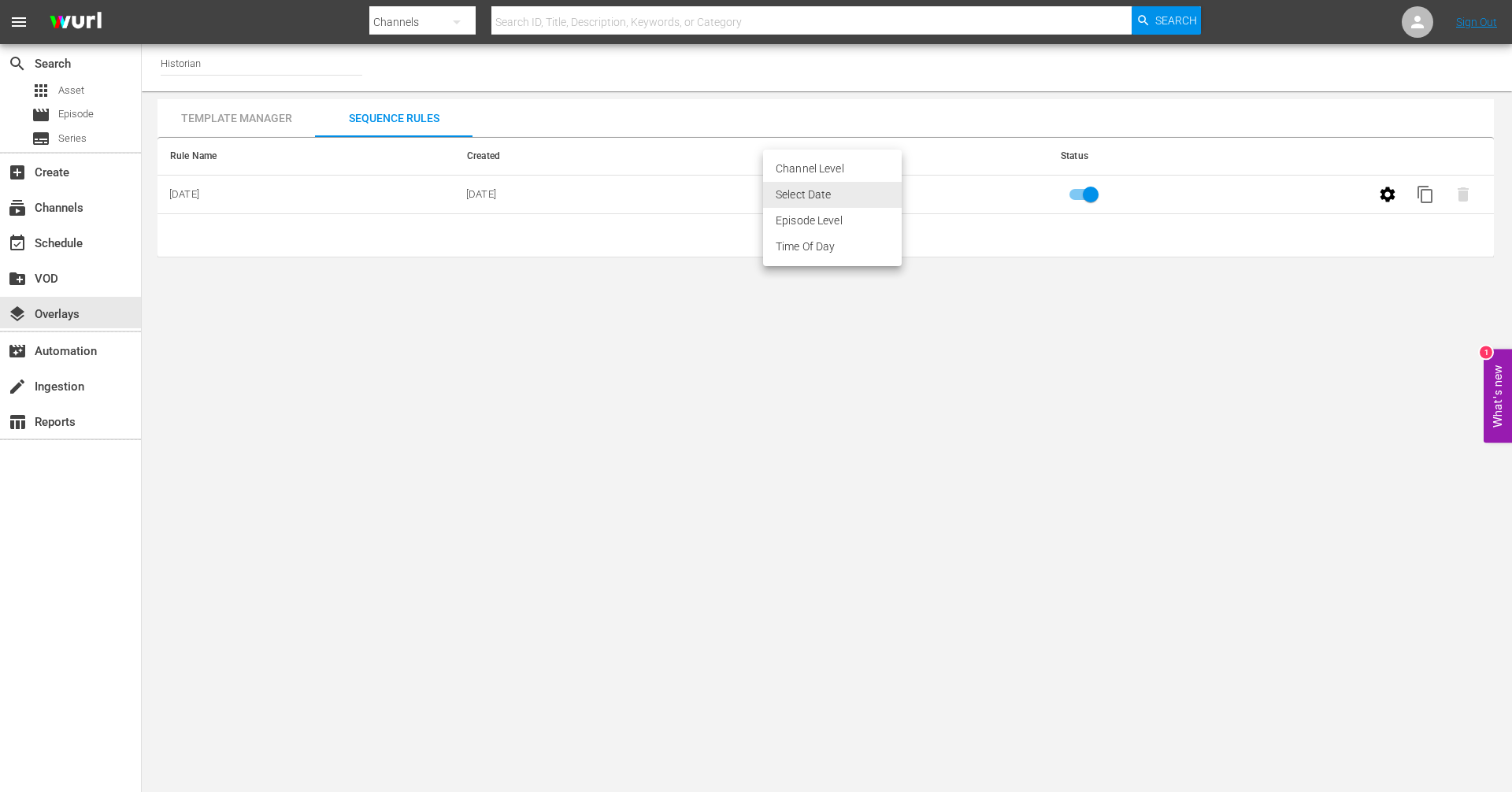
click at [897, 190] on body "menu Search By Channels Search ID, Title, Description, Keywords, or Category Se…" at bounding box center [756, 396] width 1512 height 792
click at [940, 196] on div at bounding box center [756, 396] width 1512 height 792
click at [1385, 200] on icon "button" at bounding box center [1387, 194] width 15 height 15
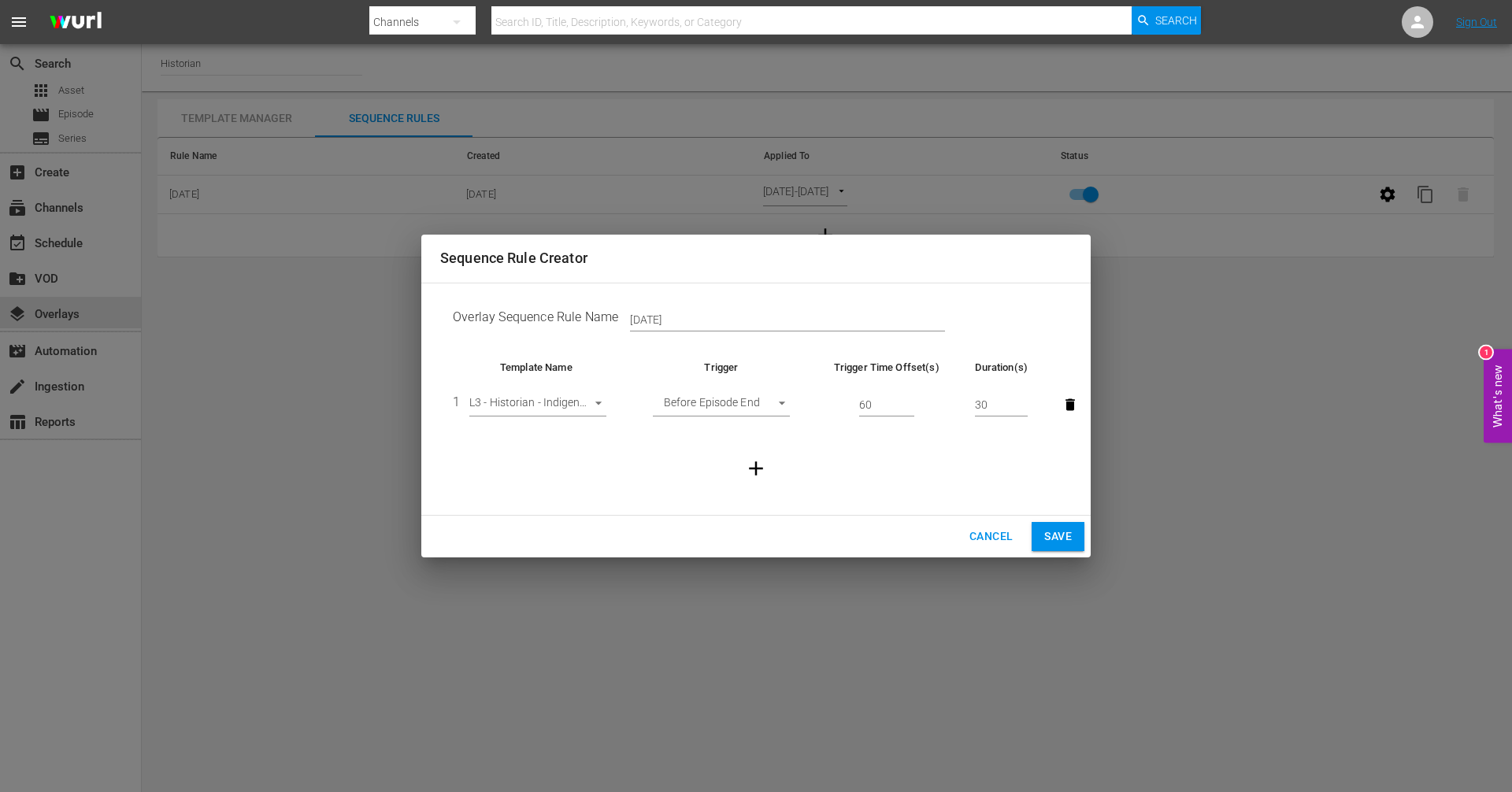
click at [785, 409] on body "menu Search By Channels Search ID, Title, Description, Keywords, or Category Se…" at bounding box center [756, 396] width 1512 height 792
click at [853, 456] on div at bounding box center [756, 396] width 1512 height 792
click at [990, 536] on span "Cancel" at bounding box center [990, 536] width 43 height 20
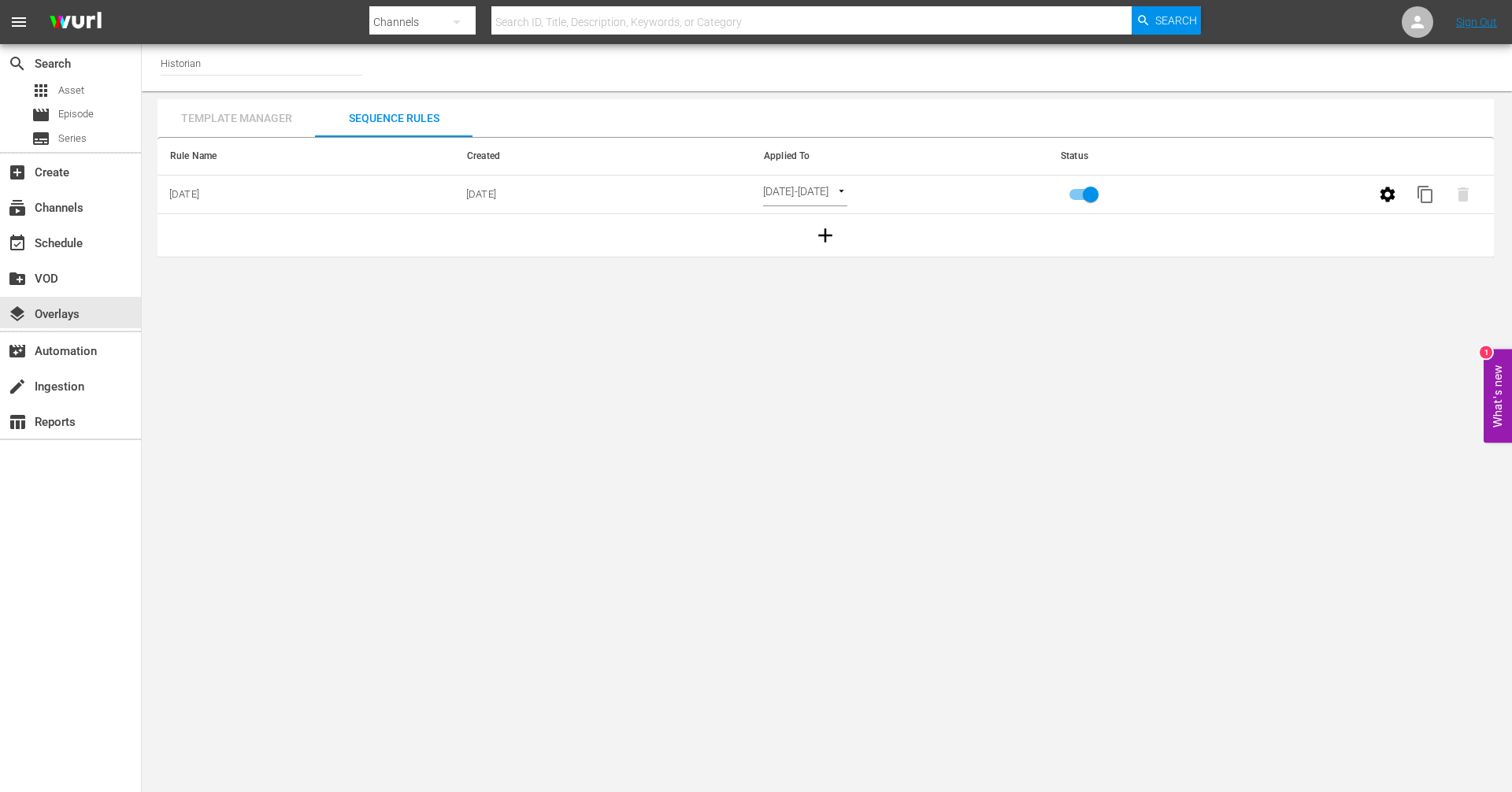
click at [284, 121] on div "Template Manager" at bounding box center [236, 118] width 158 height 38
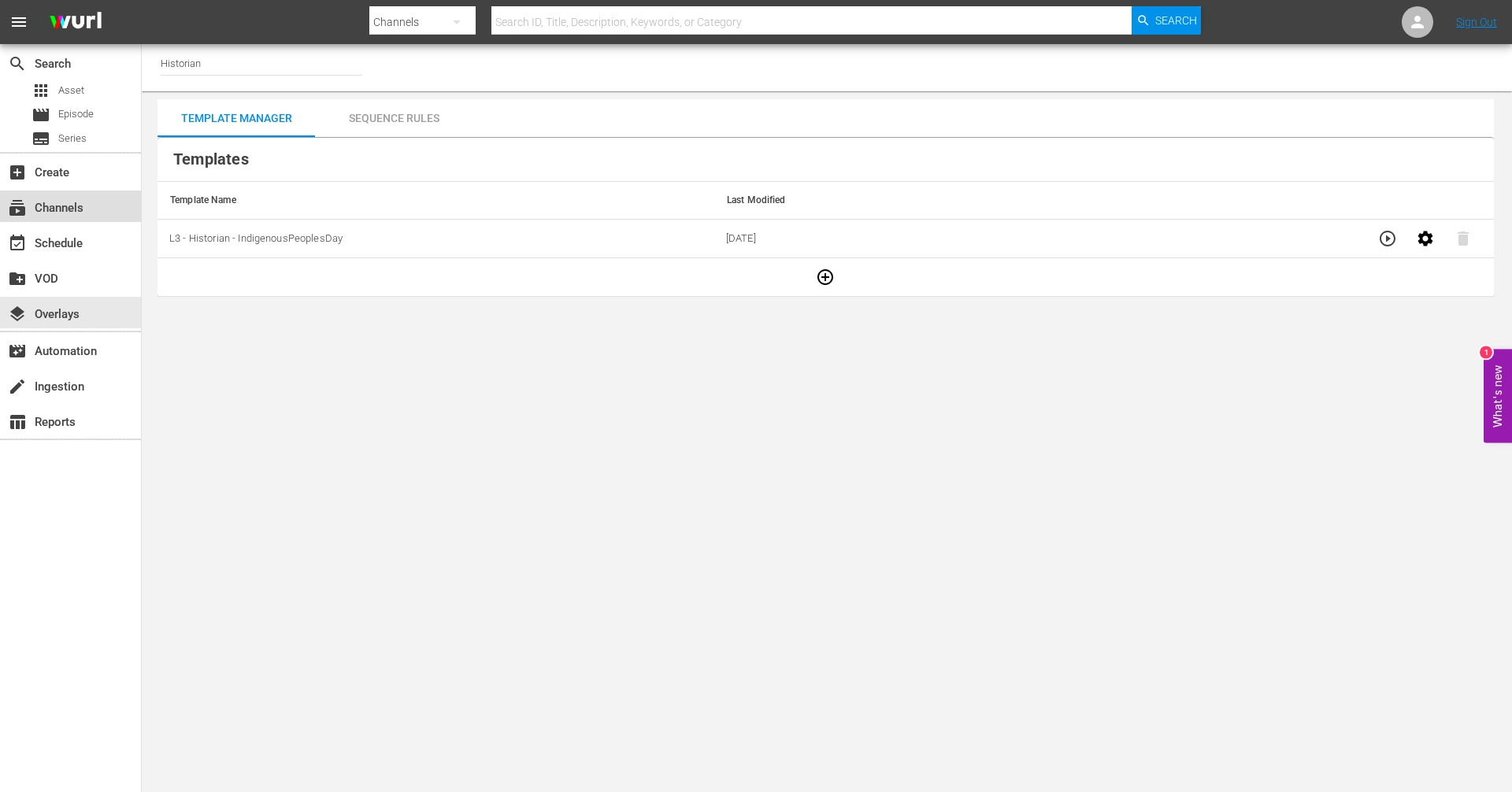
click at [56, 212] on div "subscriptions Channels" at bounding box center [44, 205] width 88 height 14
